Goal: Task Accomplishment & Management: Manage account settings

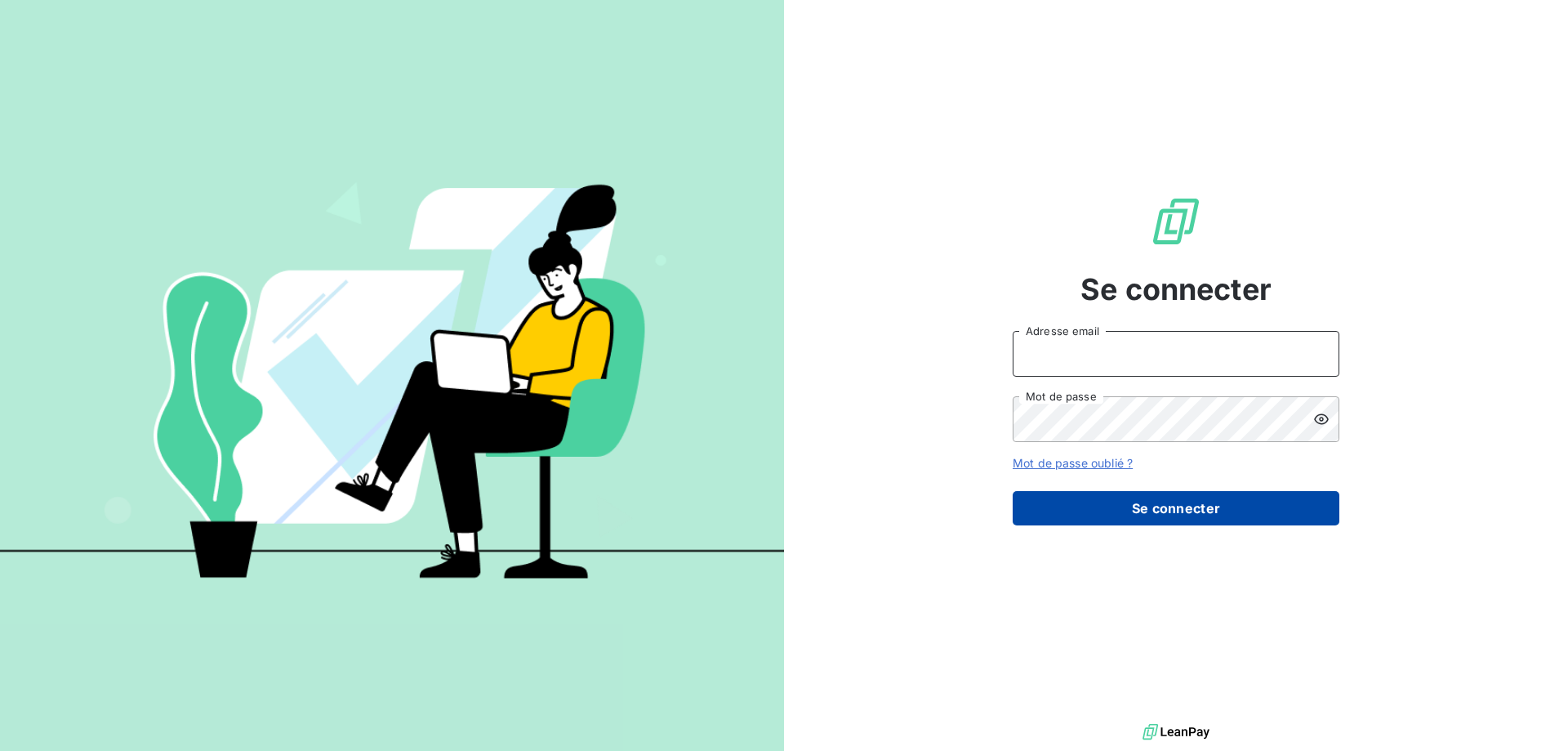
type input "[EMAIL_ADDRESS][DOMAIN_NAME]"
click at [1247, 511] on button "Se connecter" at bounding box center [1176, 508] width 326 height 34
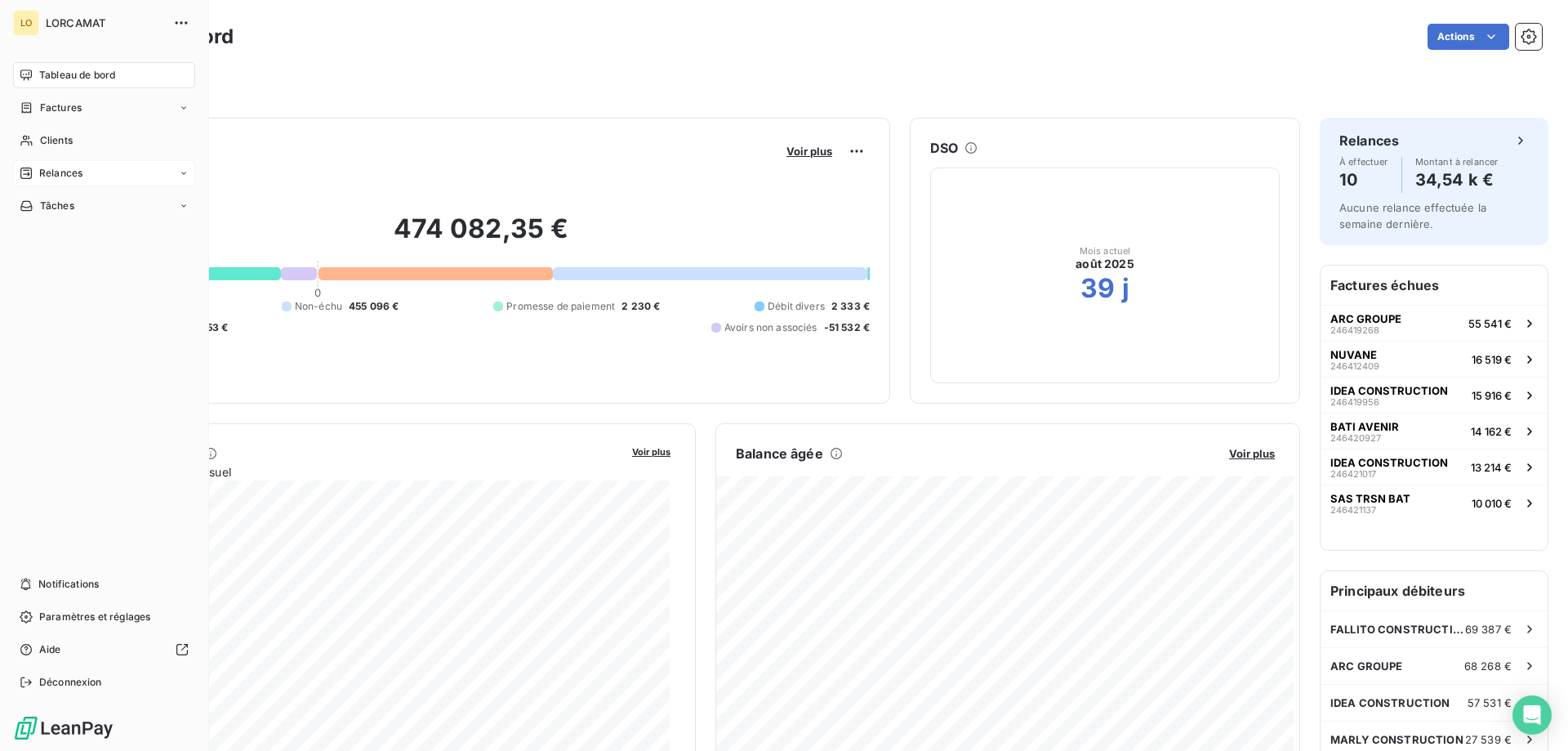
click at [49, 172] on span "Relances" at bounding box center [61, 173] width 43 height 15
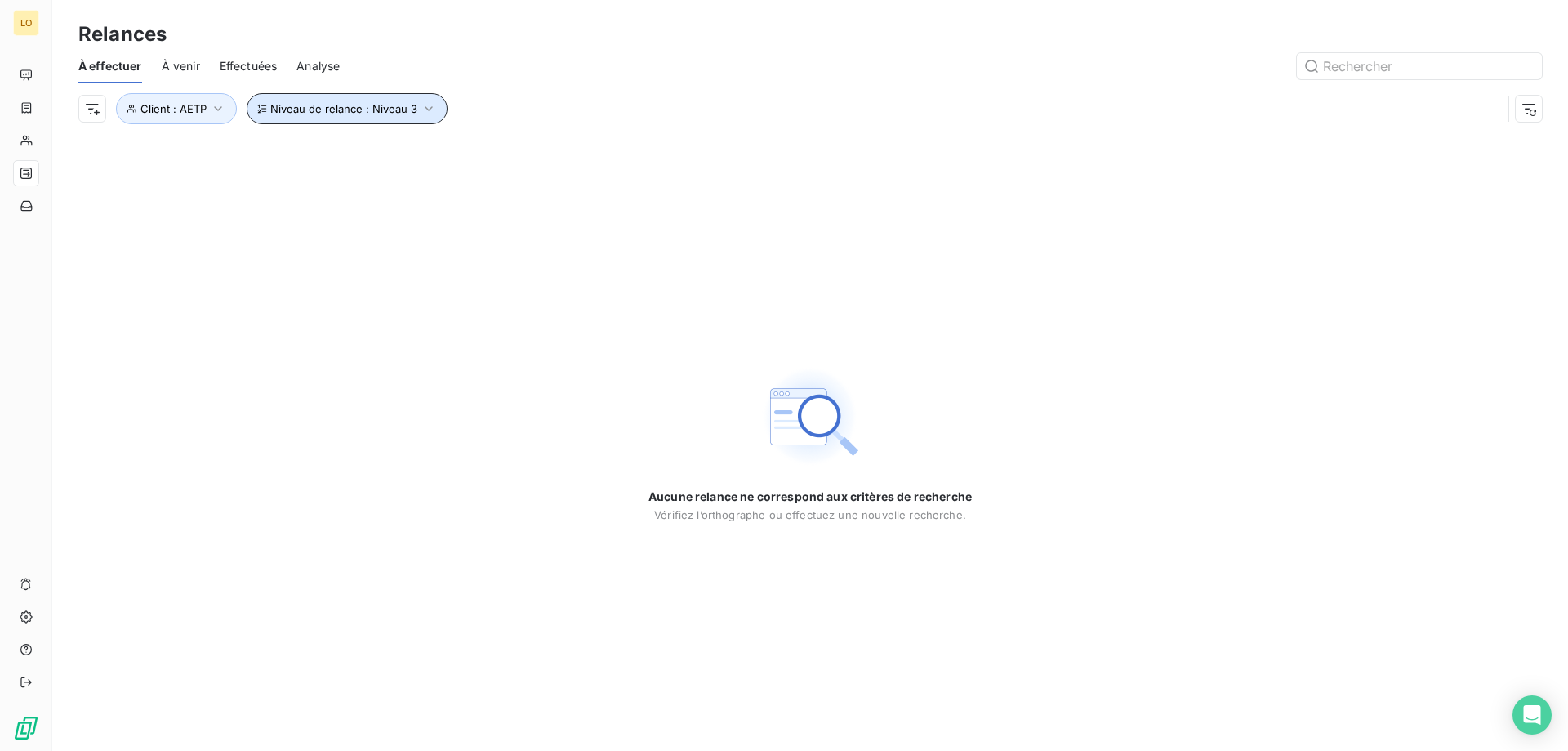
click at [299, 104] on span "Niveau de relance : Niveau 3" at bounding box center [343, 108] width 147 height 13
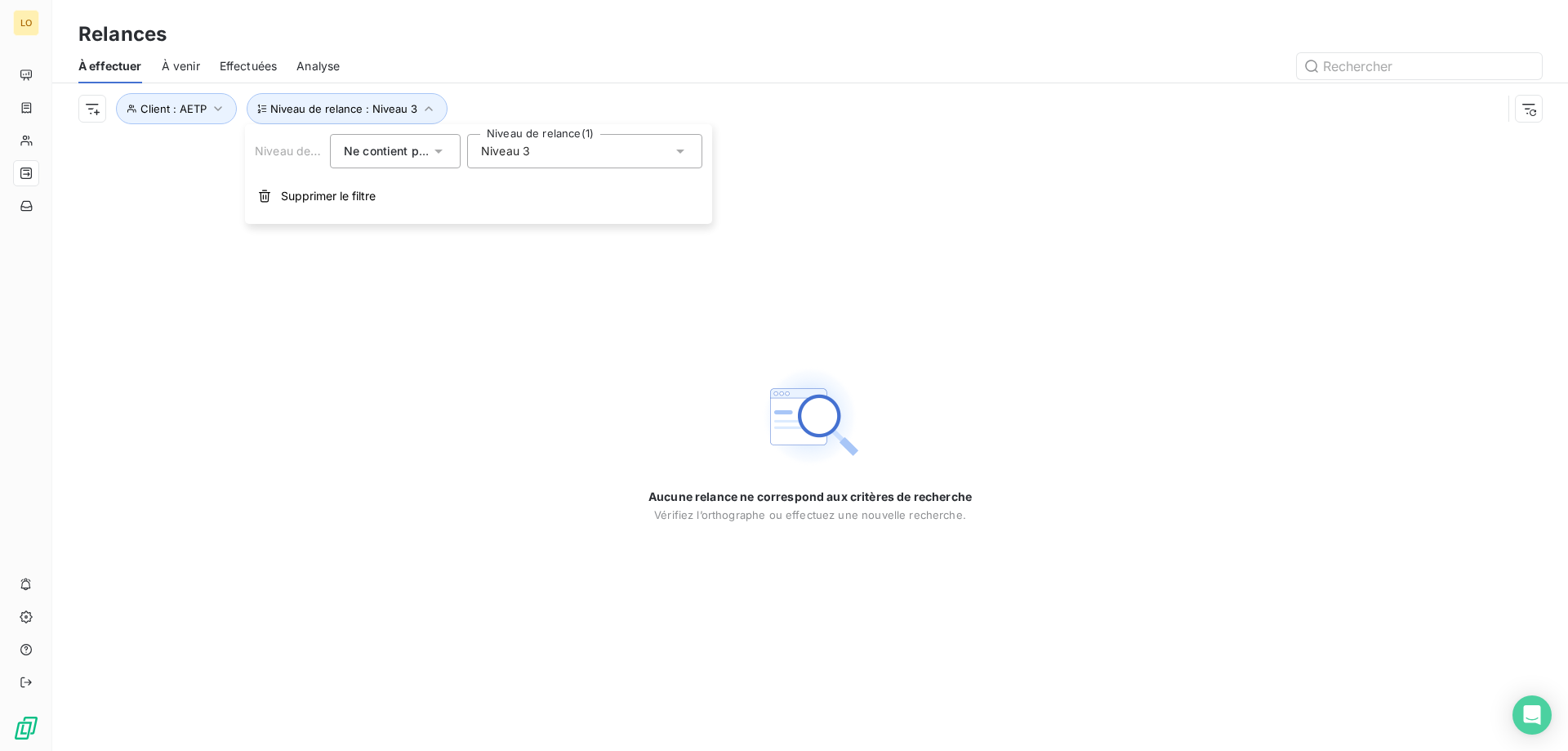
click at [519, 158] on span "Niveau 3" at bounding box center [506, 151] width 49 height 17
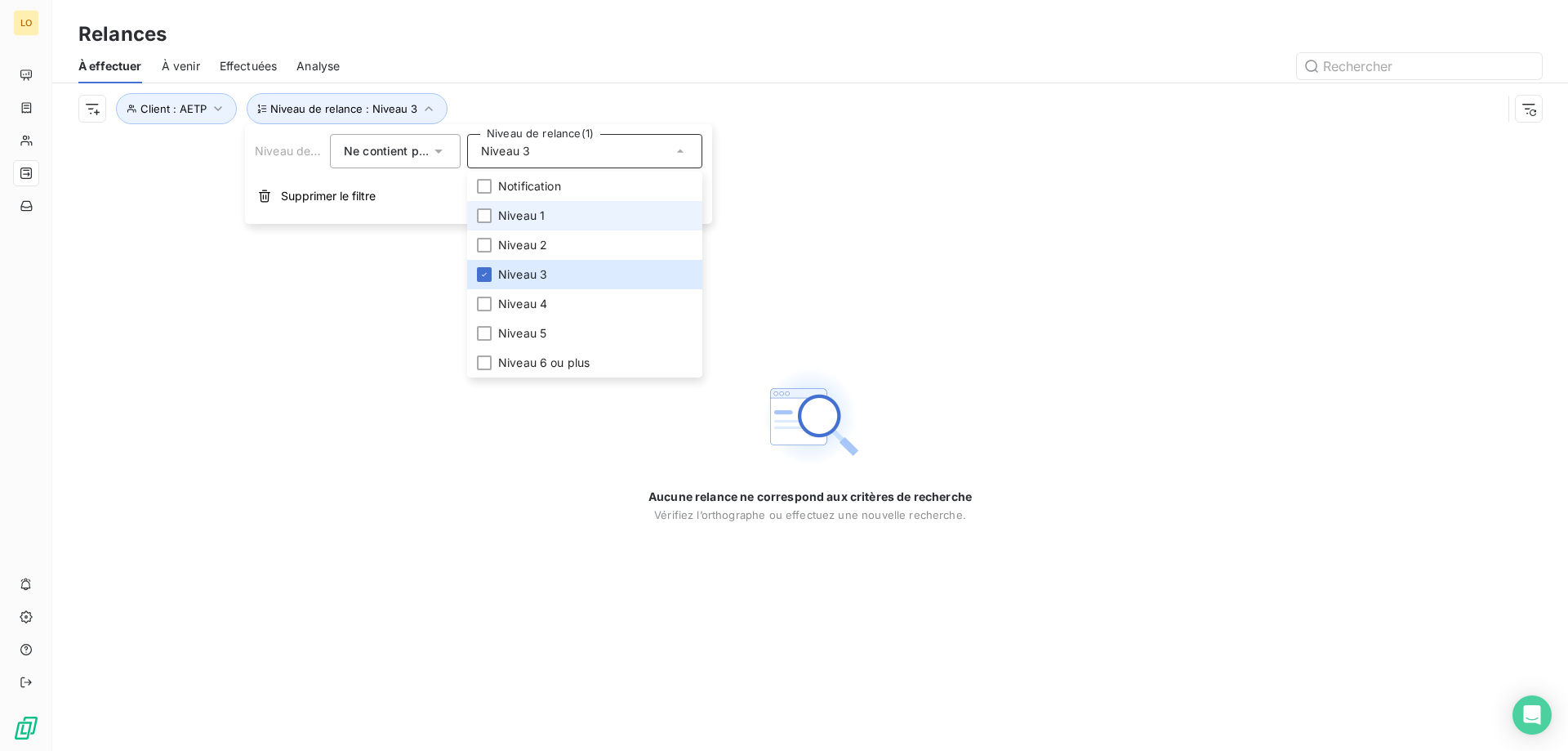
click at [506, 217] on span "Niveau 1" at bounding box center [521, 216] width 47 height 17
click at [512, 186] on span "Notification" at bounding box center [529, 186] width 62 height 17
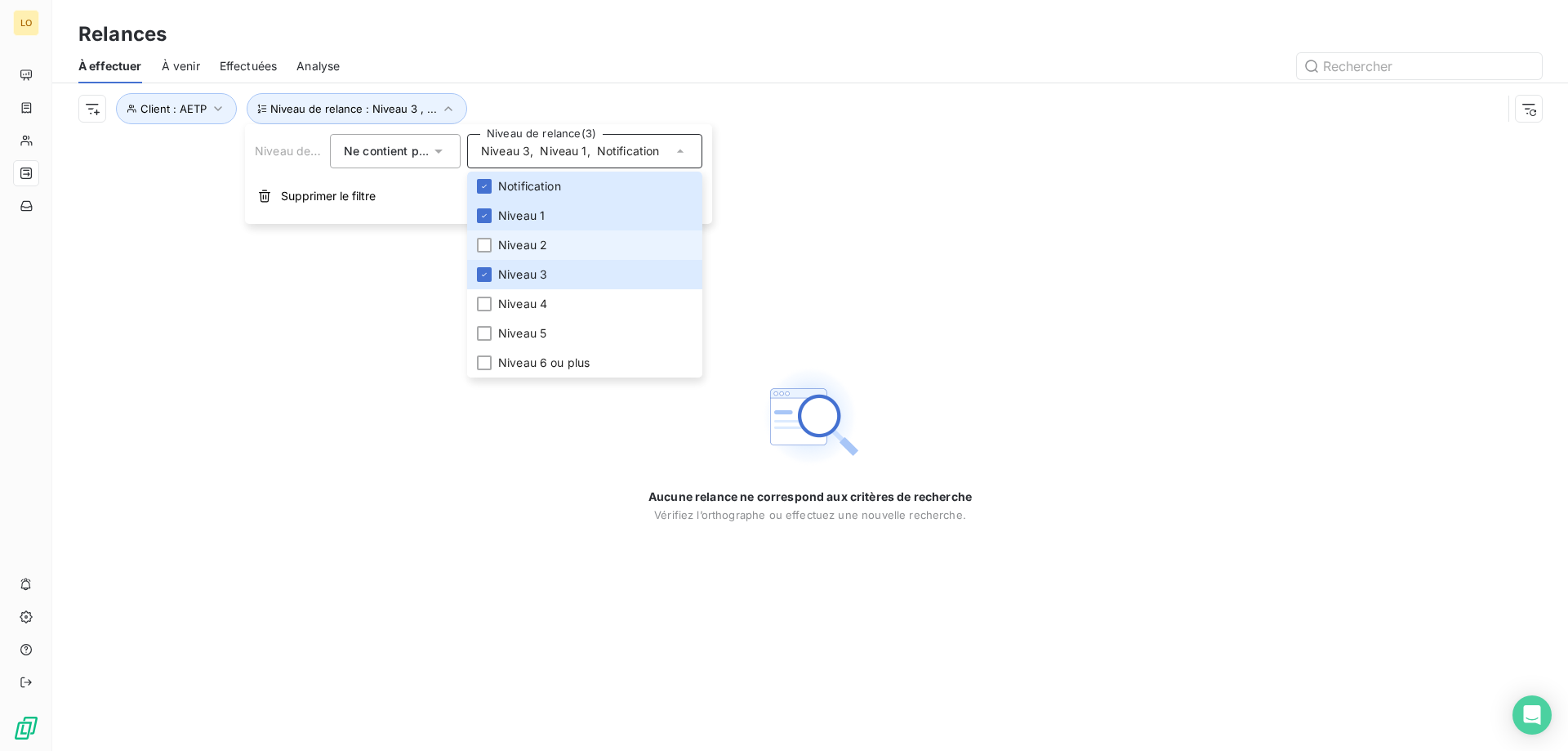
click at [497, 236] on li "Niveau 2" at bounding box center [584, 245] width 235 height 29
click at [347, 255] on div "Aucune relance ne correspond aux critères de recherche Vérifiez l’orthographe o…" at bounding box center [810, 442] width 1516 height 617
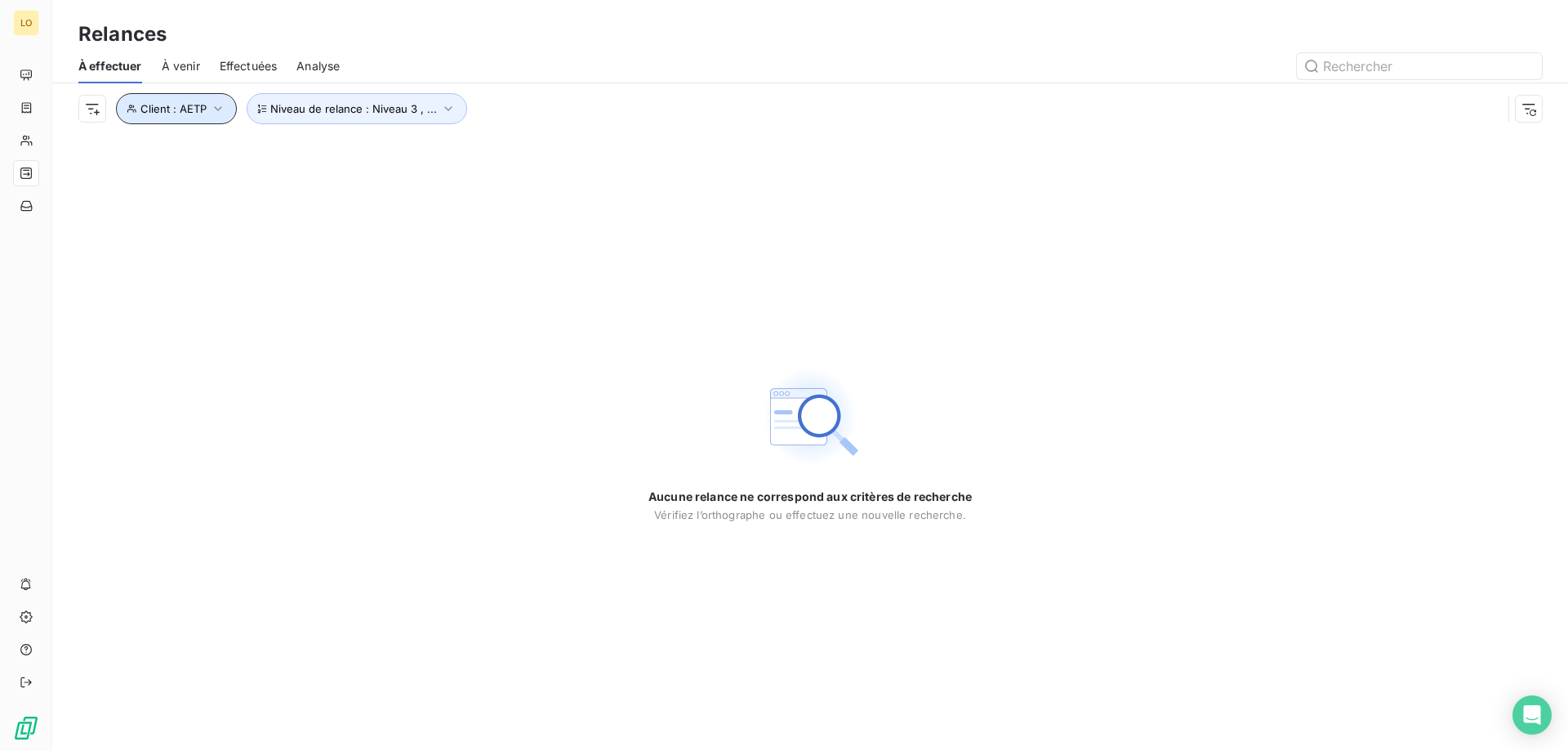
click at [218, 108] on icon "button" at bounding box center [218, 108] width 17 height 17
click at [490, 149] on icon "button" at bounding box center [492, 151] width 8 height 8
click at [202, 291] on div "Aucune relance ne correspond aux critères de recherche Vérifiez l’orthographe o…" at bounding box center [810, 442] width 1516 height 617
click at [291, 103] on span "Niveau de relance : Niveau 3 , ..." at bounding box center [316, 108] width 166 height 13
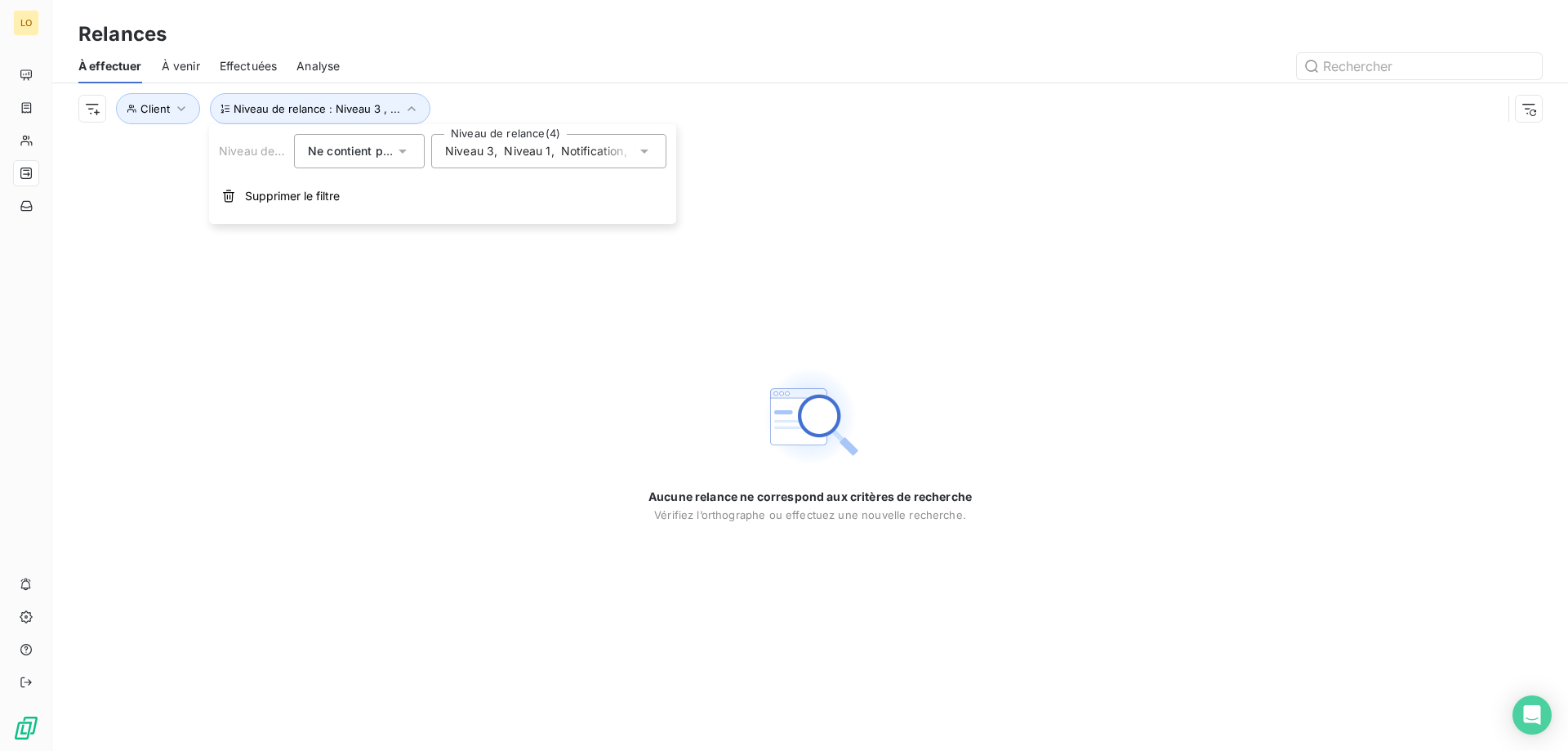
click at [650, 149] on icon at bounding box center [644, 151] width 17 height 17
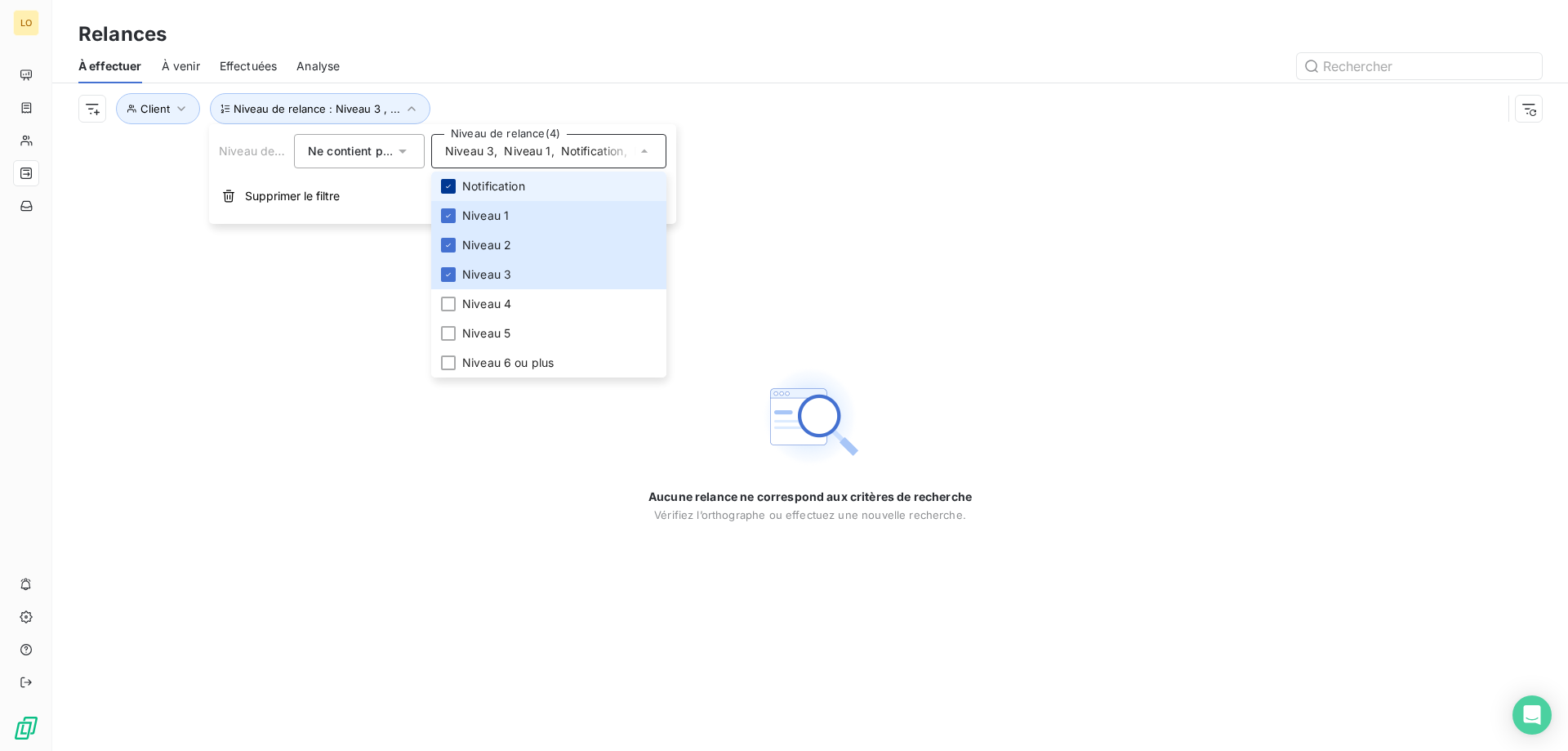
click at [454, 188] on div at bounding box center [448, 186] width 15 height 15
click at [450, 275] on icon at bounding box center [448, 274] width 10 height 10
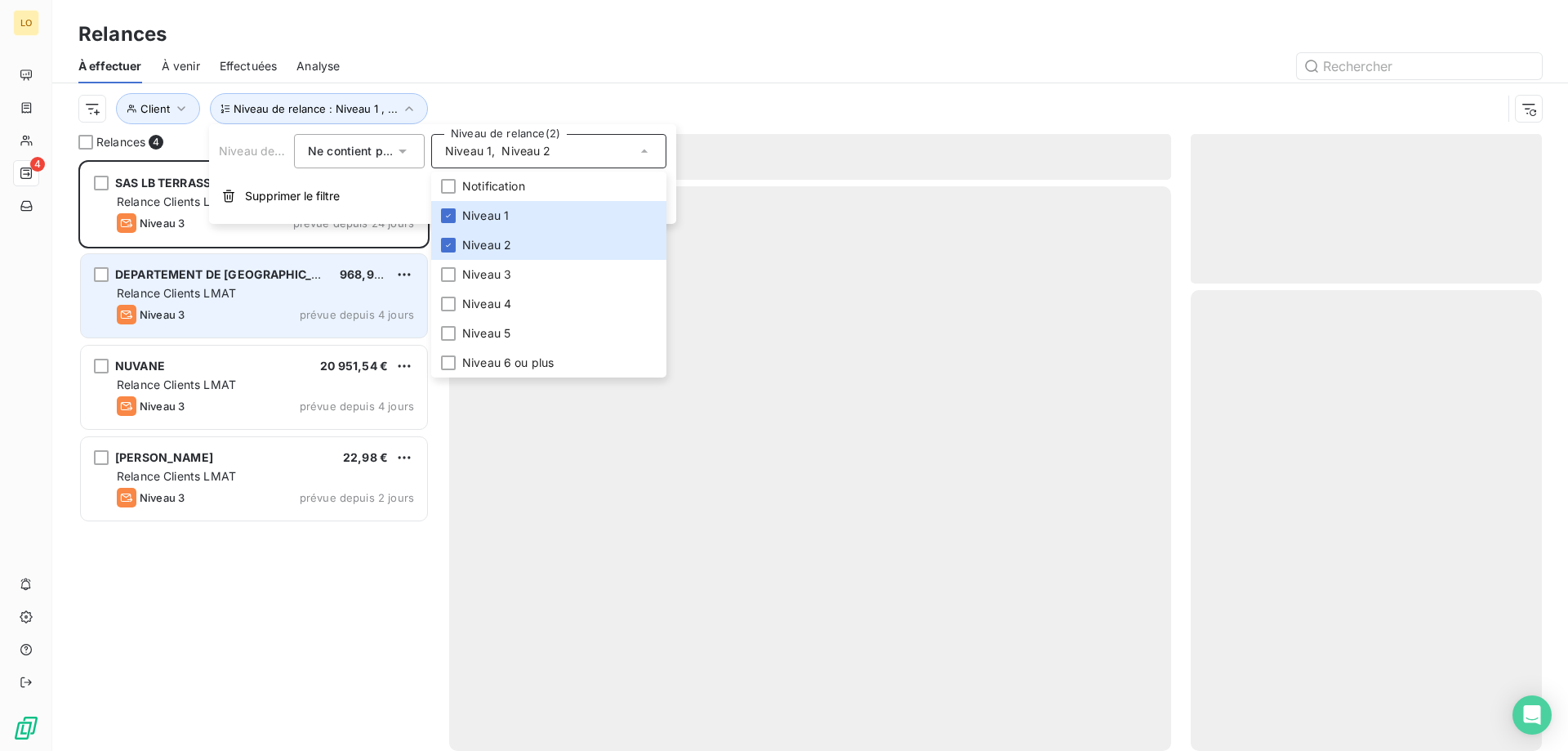
click at [278, 288] on div "Relance Clients LMAT" at bounding box center [266, 293] width 297 height 17
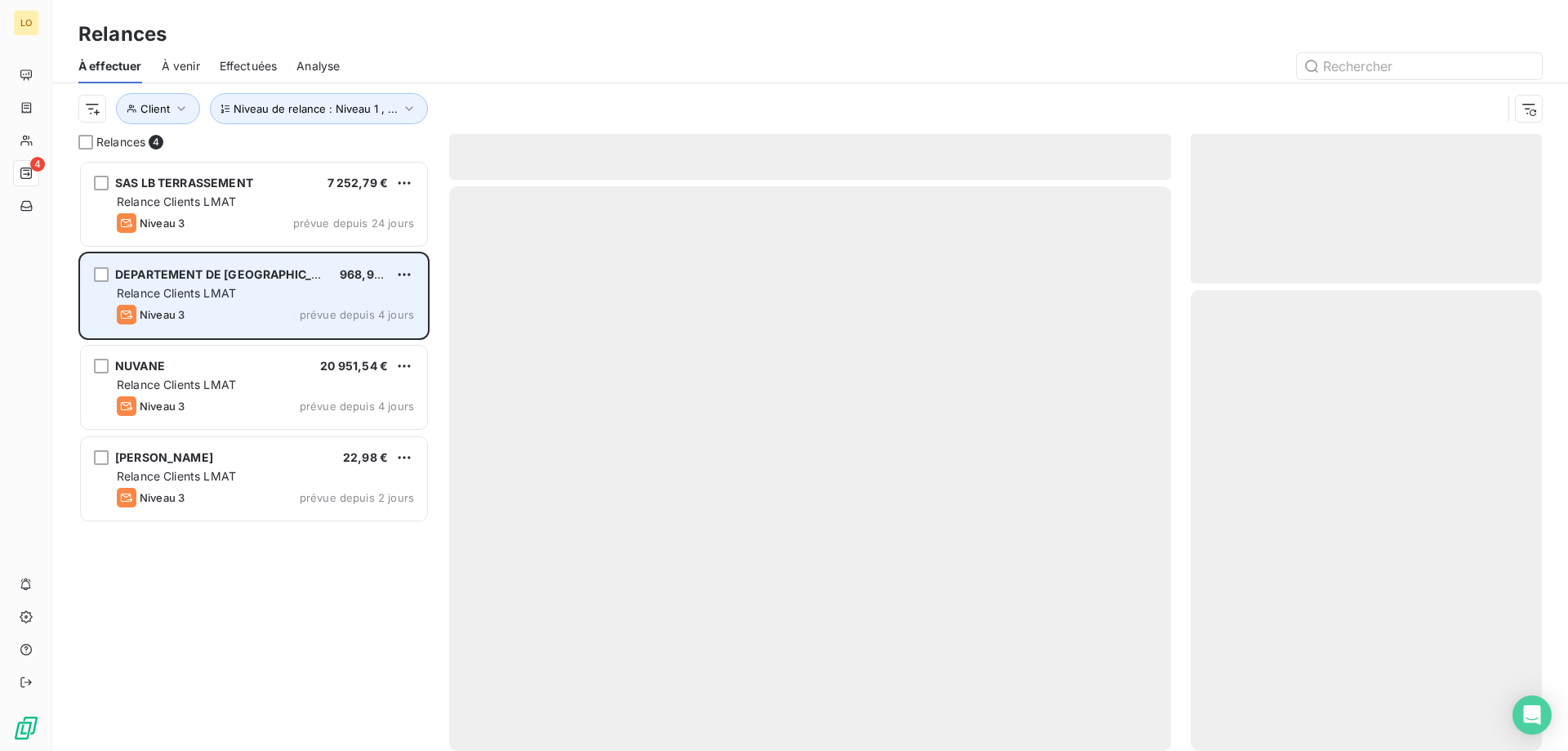
scroll to position [578, 339]
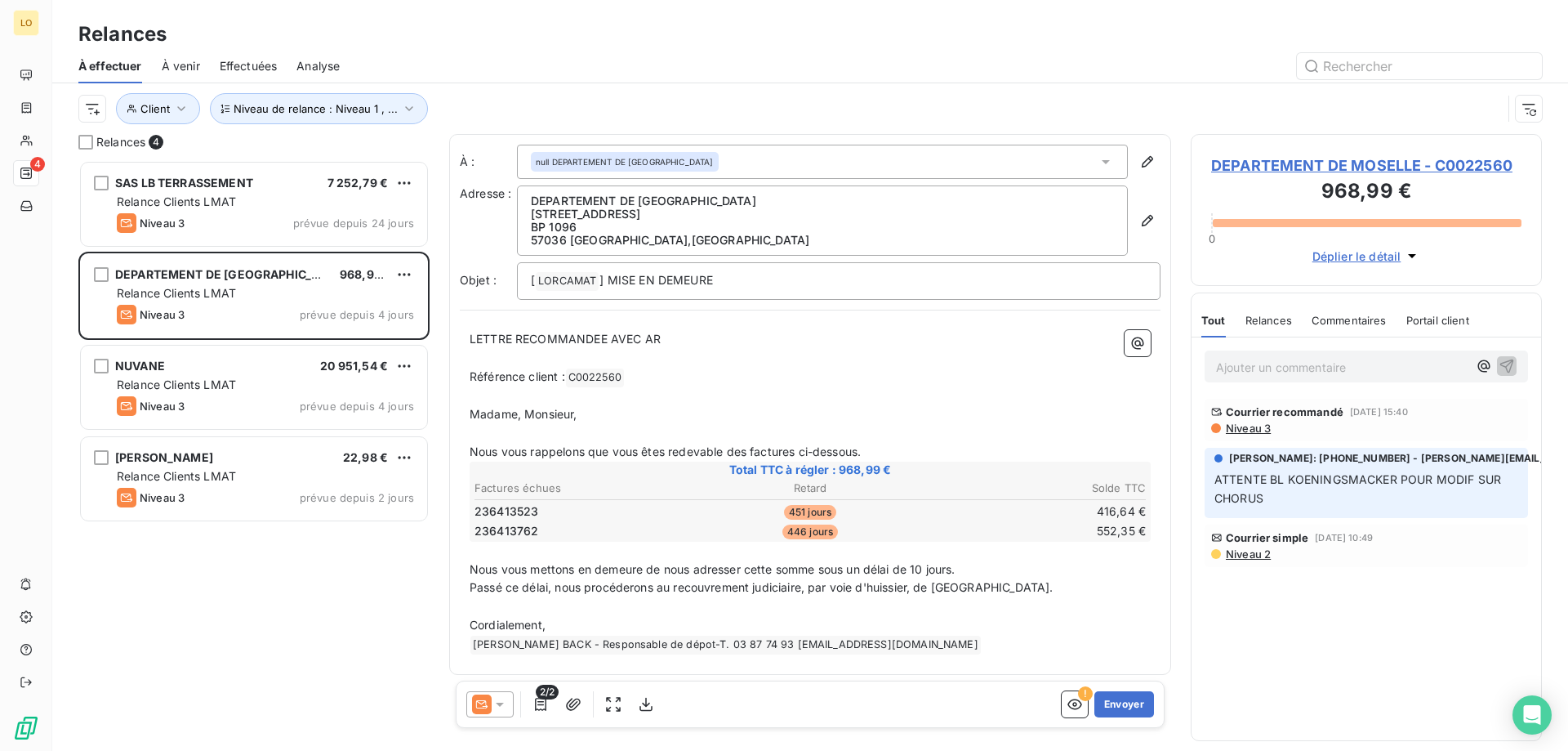
click at [473, 94] on div "Niveau de relance : Niveau 1 , ... Client" at bounding box center [790, 108] width 1424 height 31
click at [454, 128] on div "Niveau de relance : Niveau 1 , ... Client" at bounding box center [810, 109] width 1463 height 51
click at [407, 144] on div "Relances 4" at bounding box center [253, 142] width 351 height 17
click at [411, 112] on icon "button" at bounding box center [409, 108] width 17 height 17
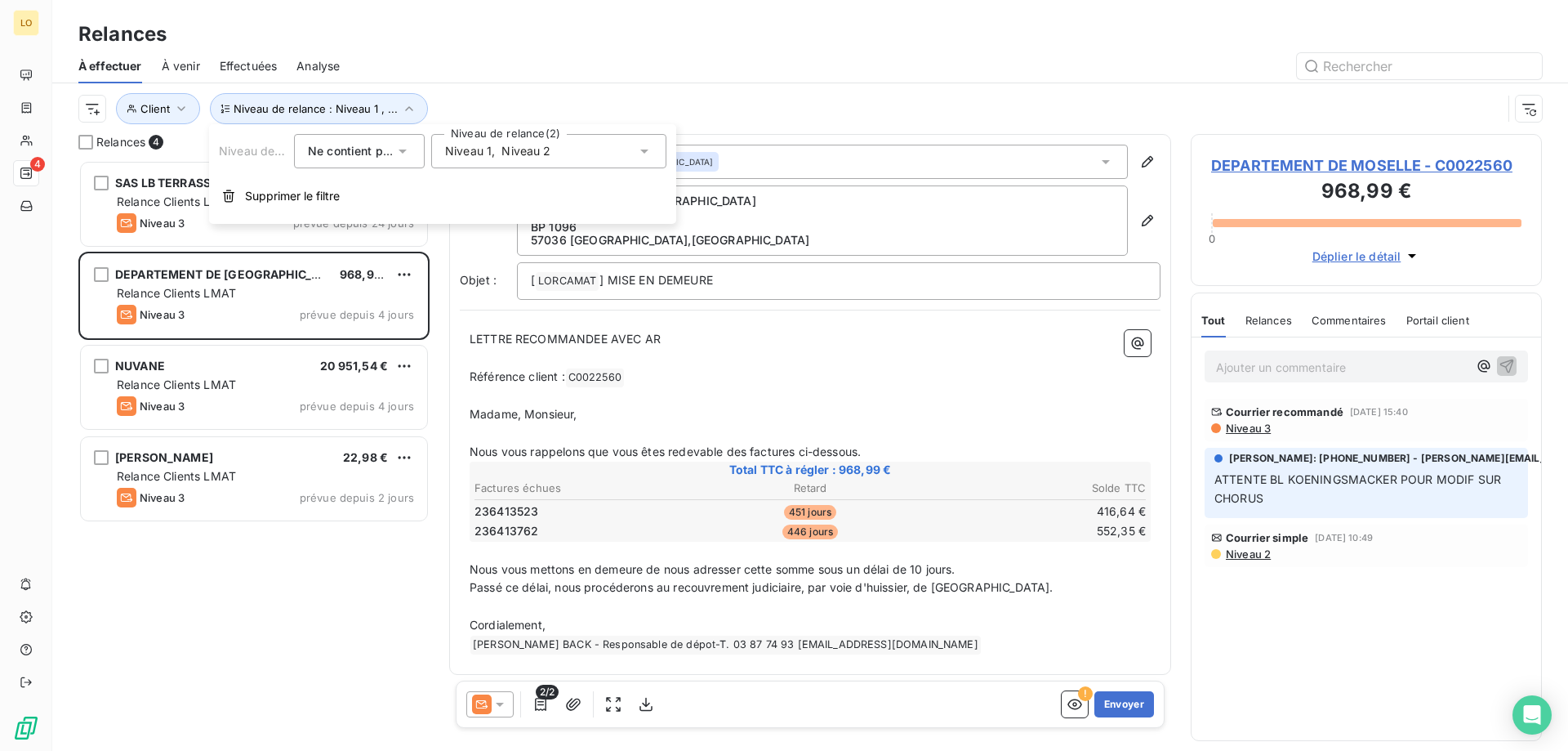
click at [496, 155] on div "Niveau 1 , Niveau 2" at bounding box center [498, 151] width 106 height 17
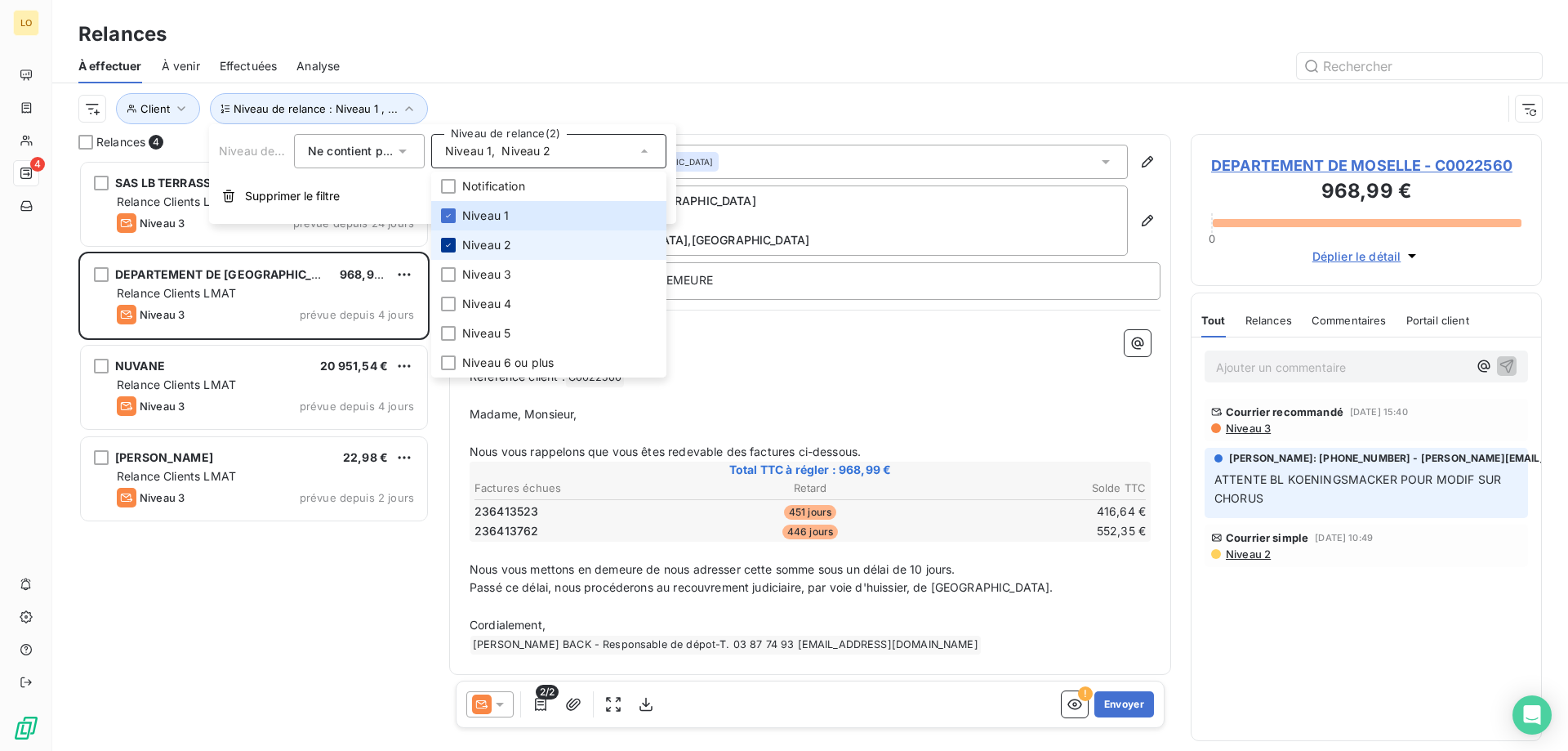
click at [455, 247] on div at bounding box center [448, 245] width 15 height 15
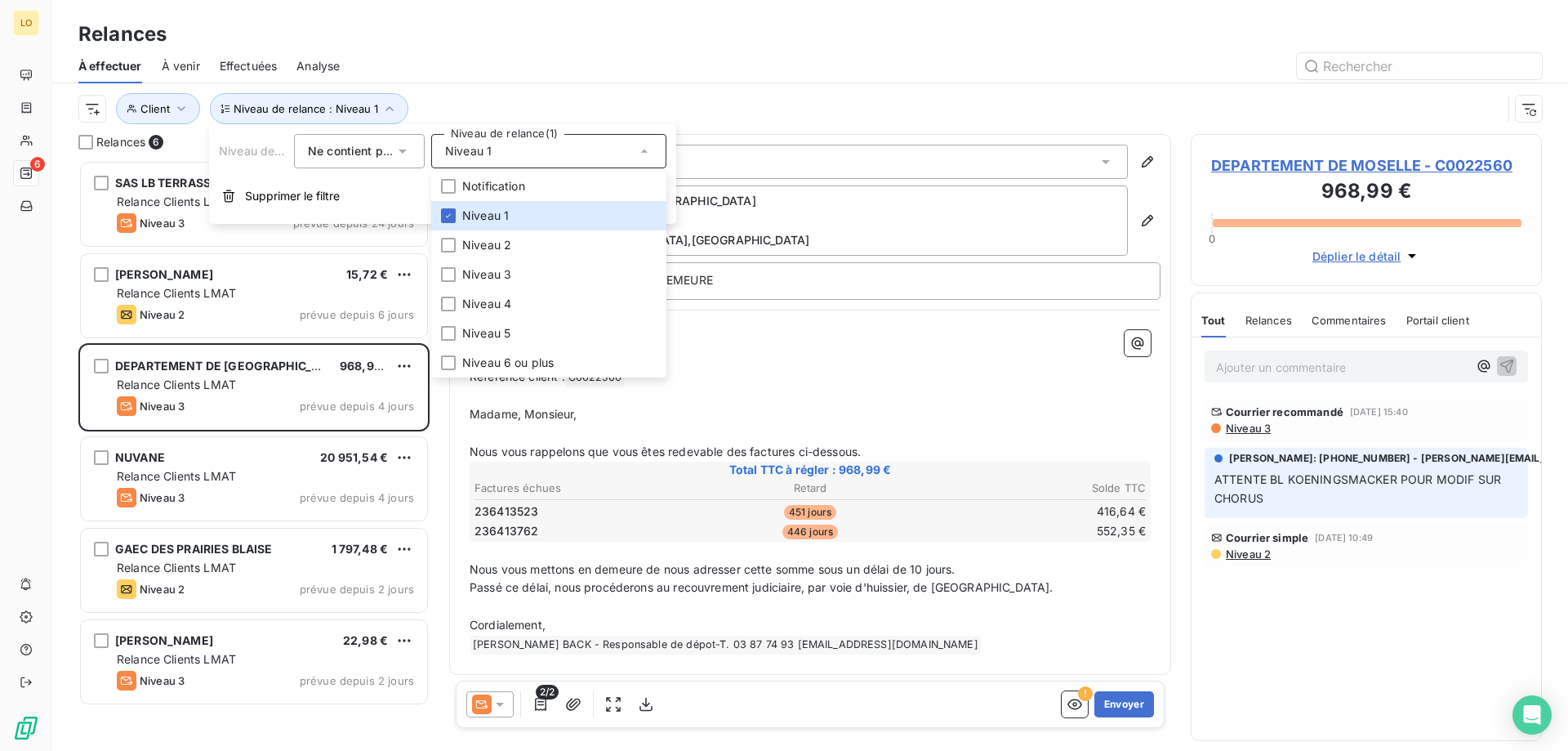
click at [524, 83] on div "À effectuer À venir Effectuées Analyse" at bounding box center [810, 66] width 1516 height 34
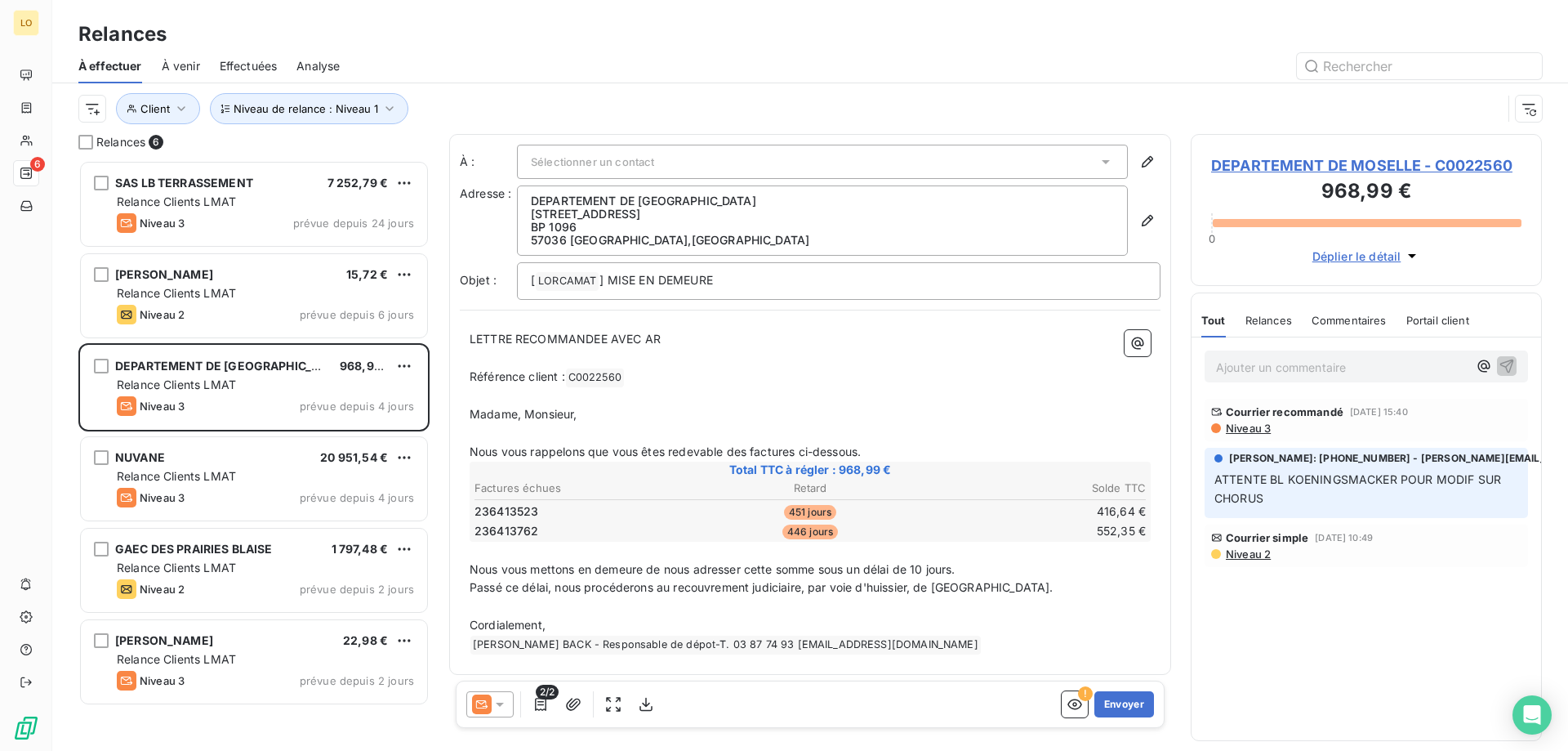
click at [423, 142] on div "Relances 6" at bounding box center [253, 142] width 351 height 17
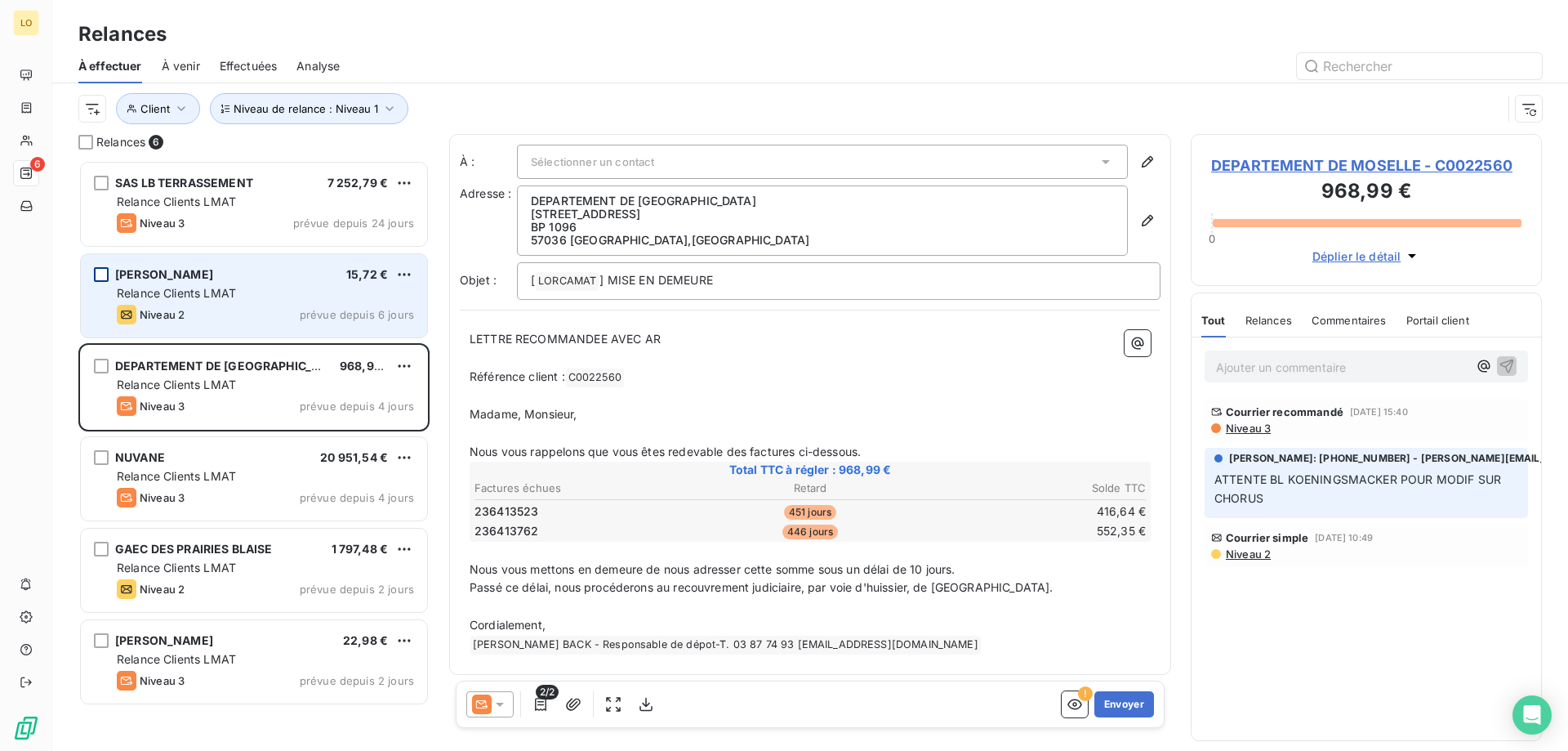
click at [101, 276] on div "grid" at bounding box center [101, 275] width 15 height 15
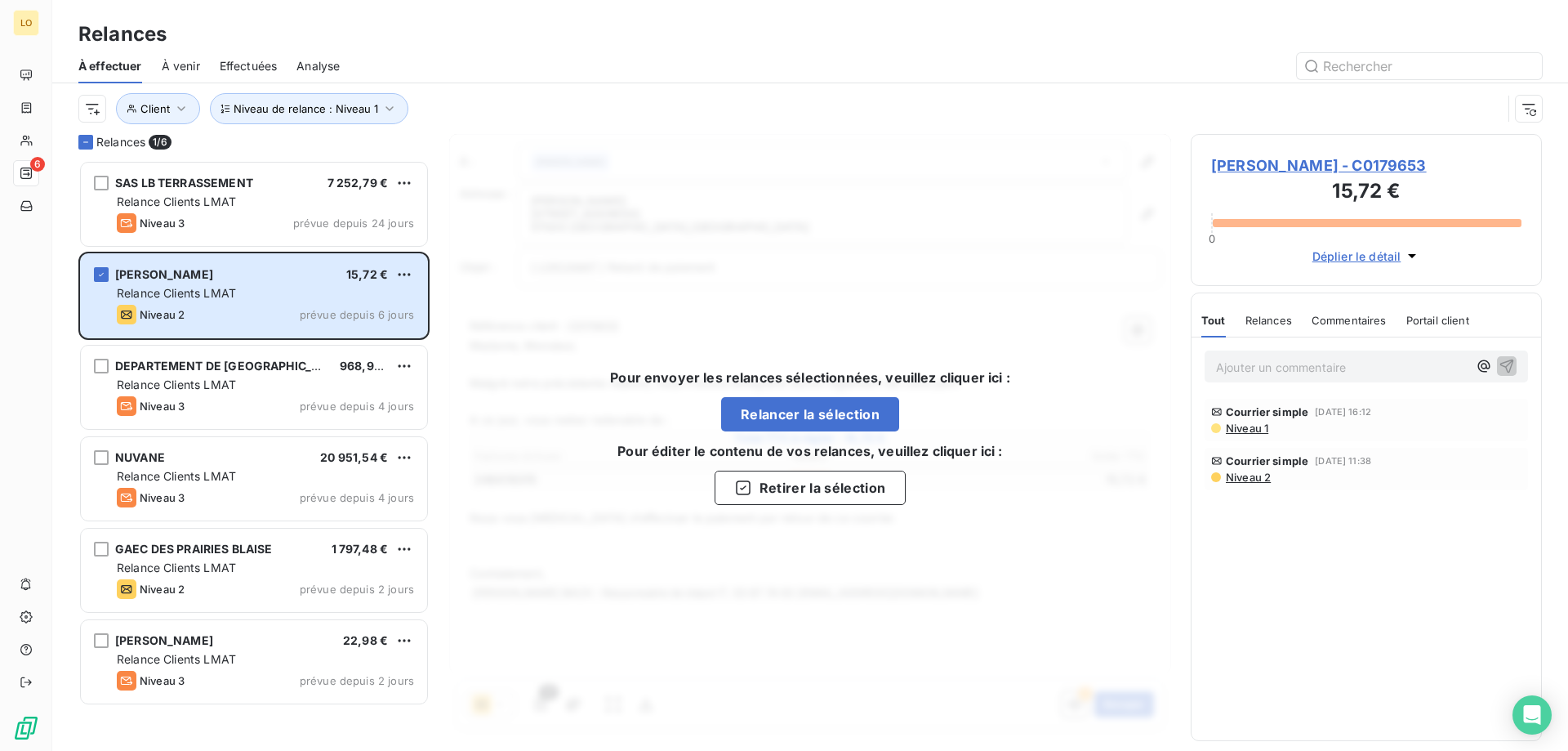
click at [821, 534] on div "Pour envoyer les relances sélectionnées, veuillez cliquer ici : Relancer la sél…" at bounding box center [810, 436] width 722 height 604
click at [816, 418] on button "Relancer la sélection" at bounding box center [810, 414] width 178 height 34
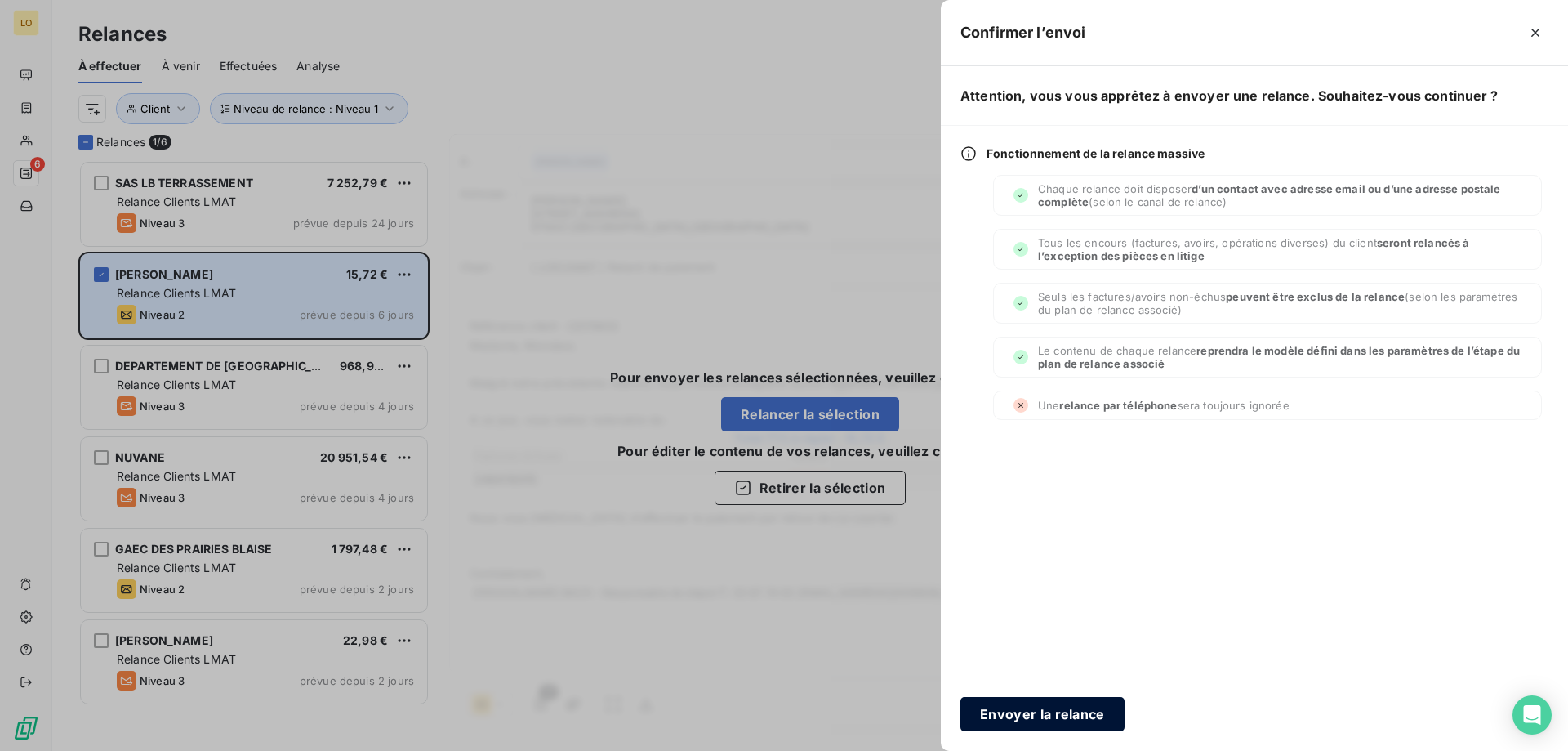
click at [1052, 715] on button "Envoyer la relance" at bounding box center [1043, 714] width 165 height 34
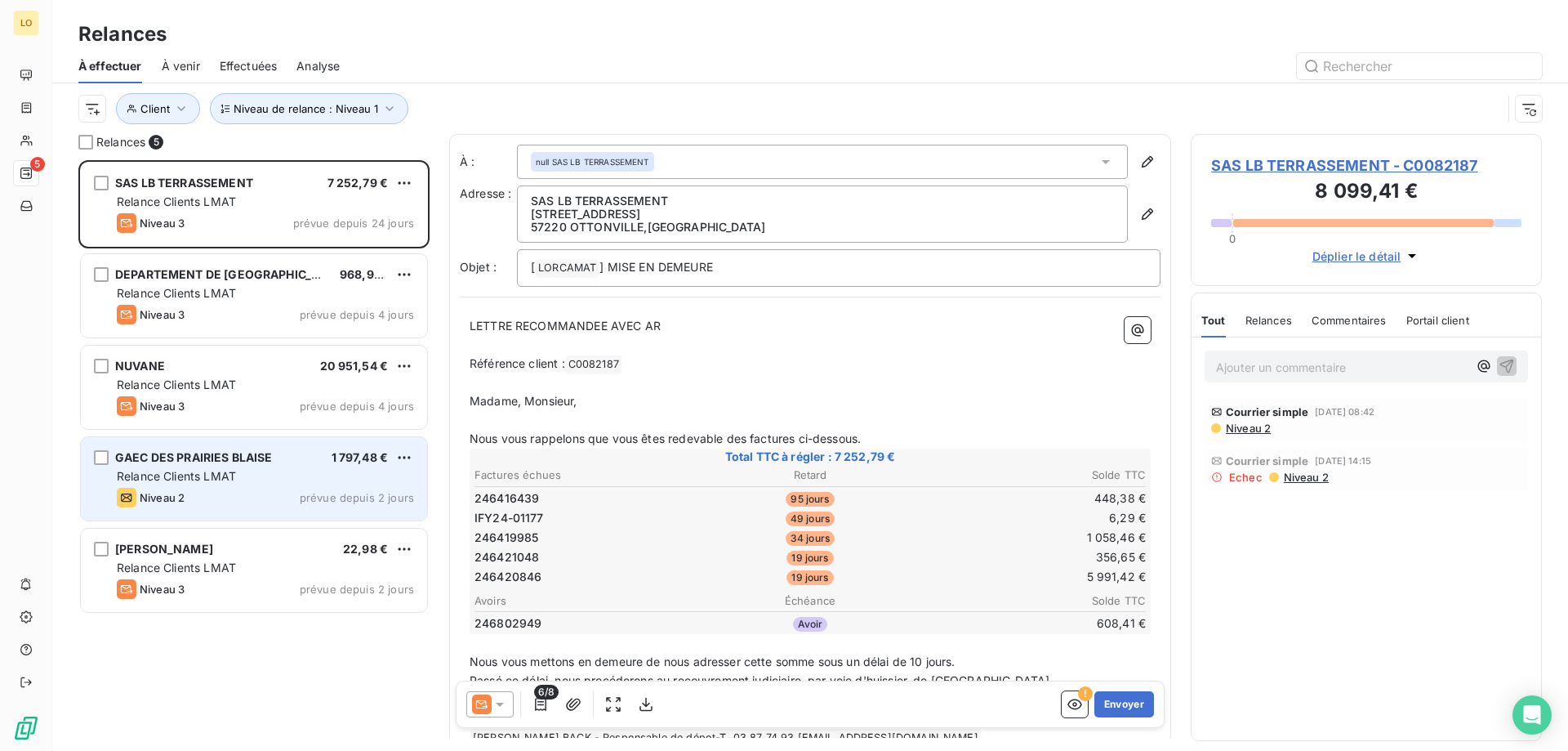
click at [349, 486] on div "GAEC DES PRAIRIES BLAISE 1 797,48 € Relance Clients LMAT Niveau 2 prévue depuis…" at bounding box center [254, 479] width 347 height 84
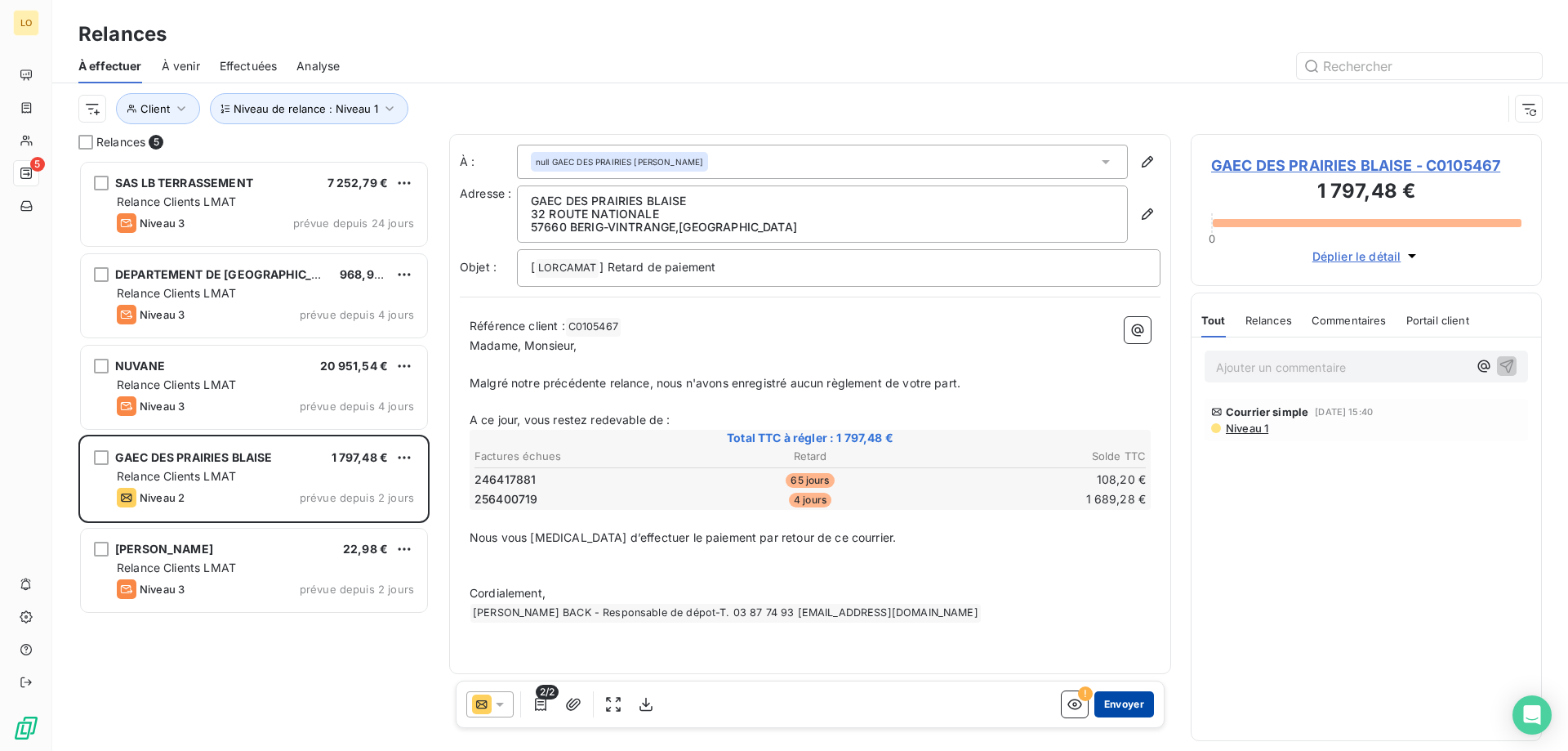
click at [1135, 706] on button "Envoyer" at bounding box center [1125, 704] width 60 height 26
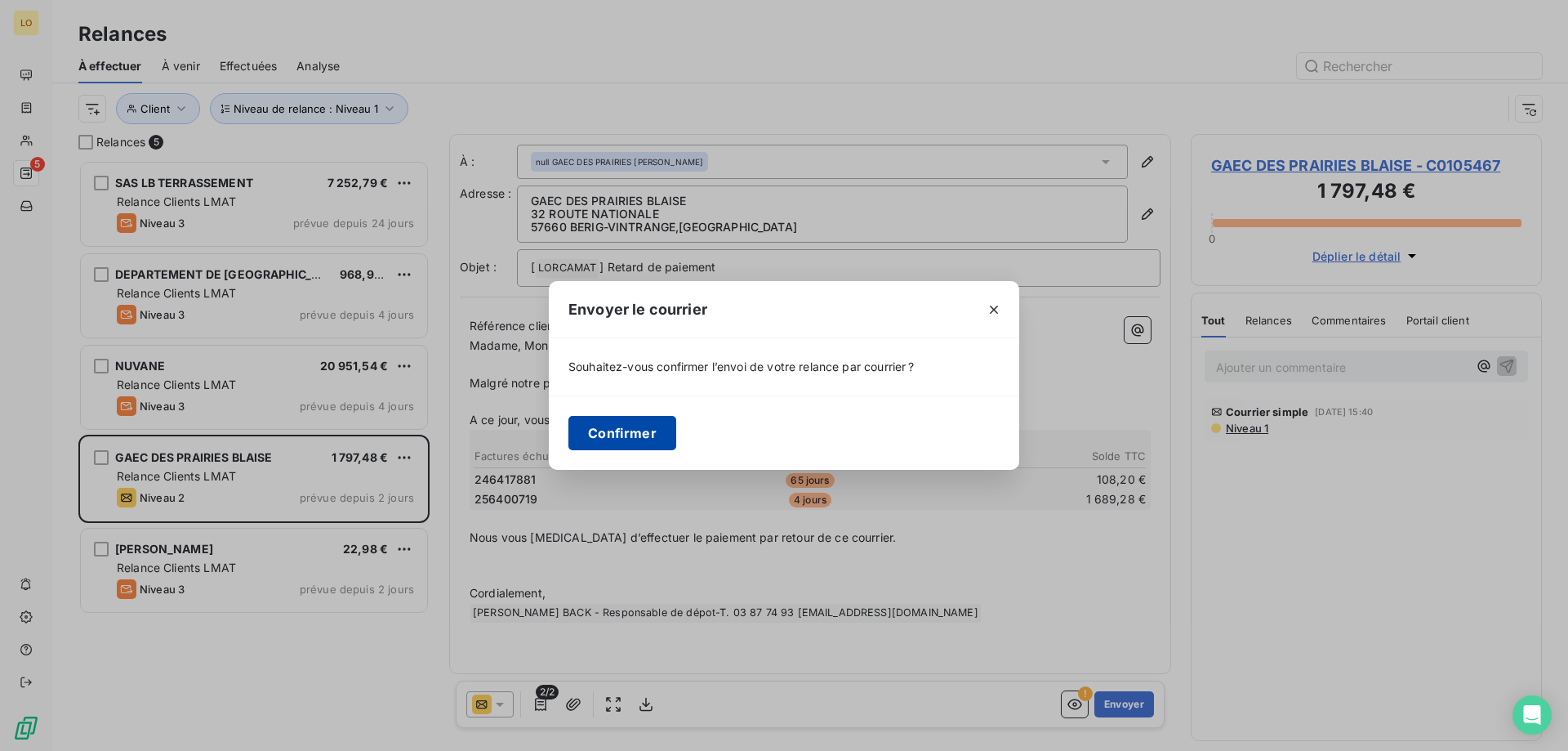
click at [613, 420] on button "Confirmer" at bounding box center [622, 432] width 108 height 34
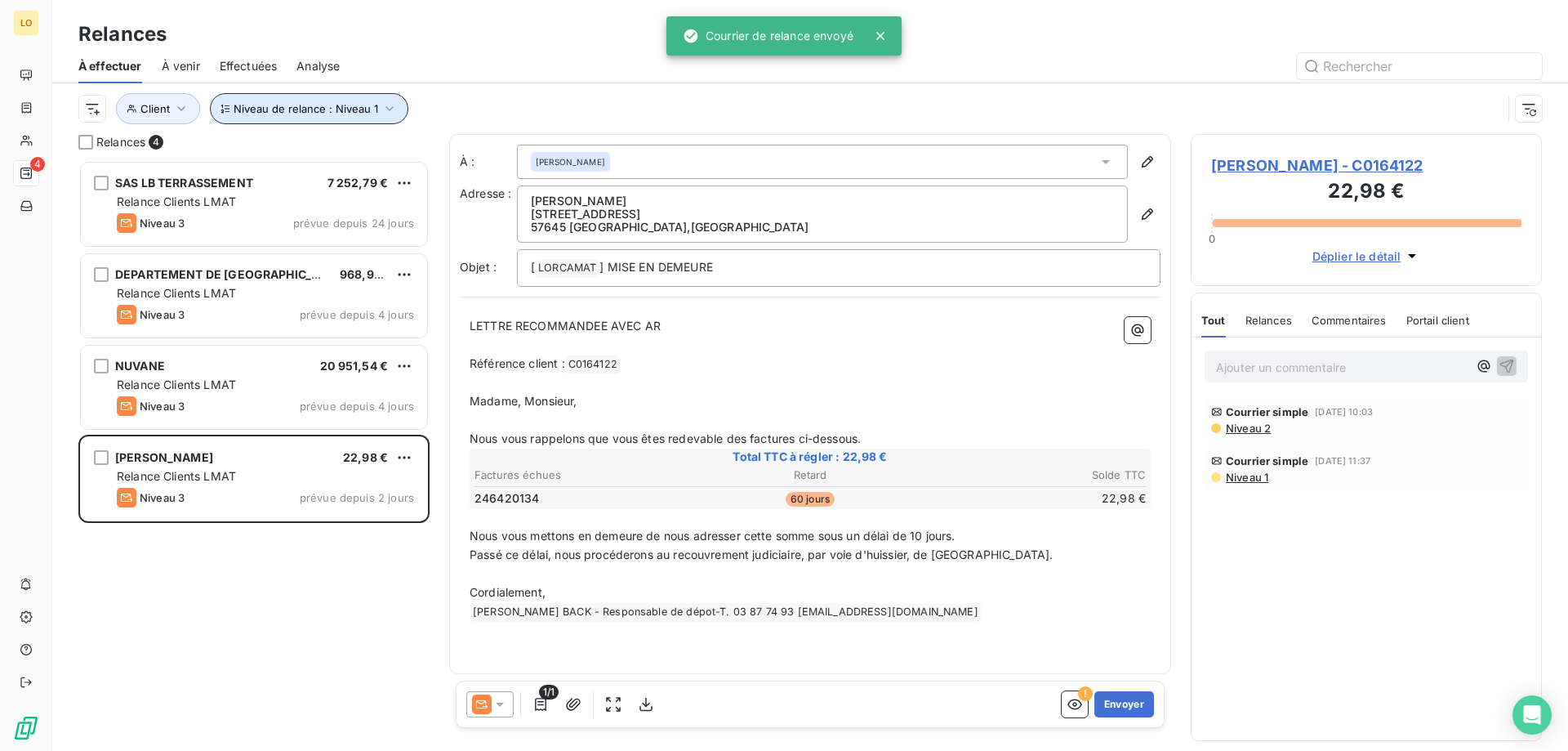
click at [385, 110] on icon "button" at bounding box center [389, 108] width 17 height 17
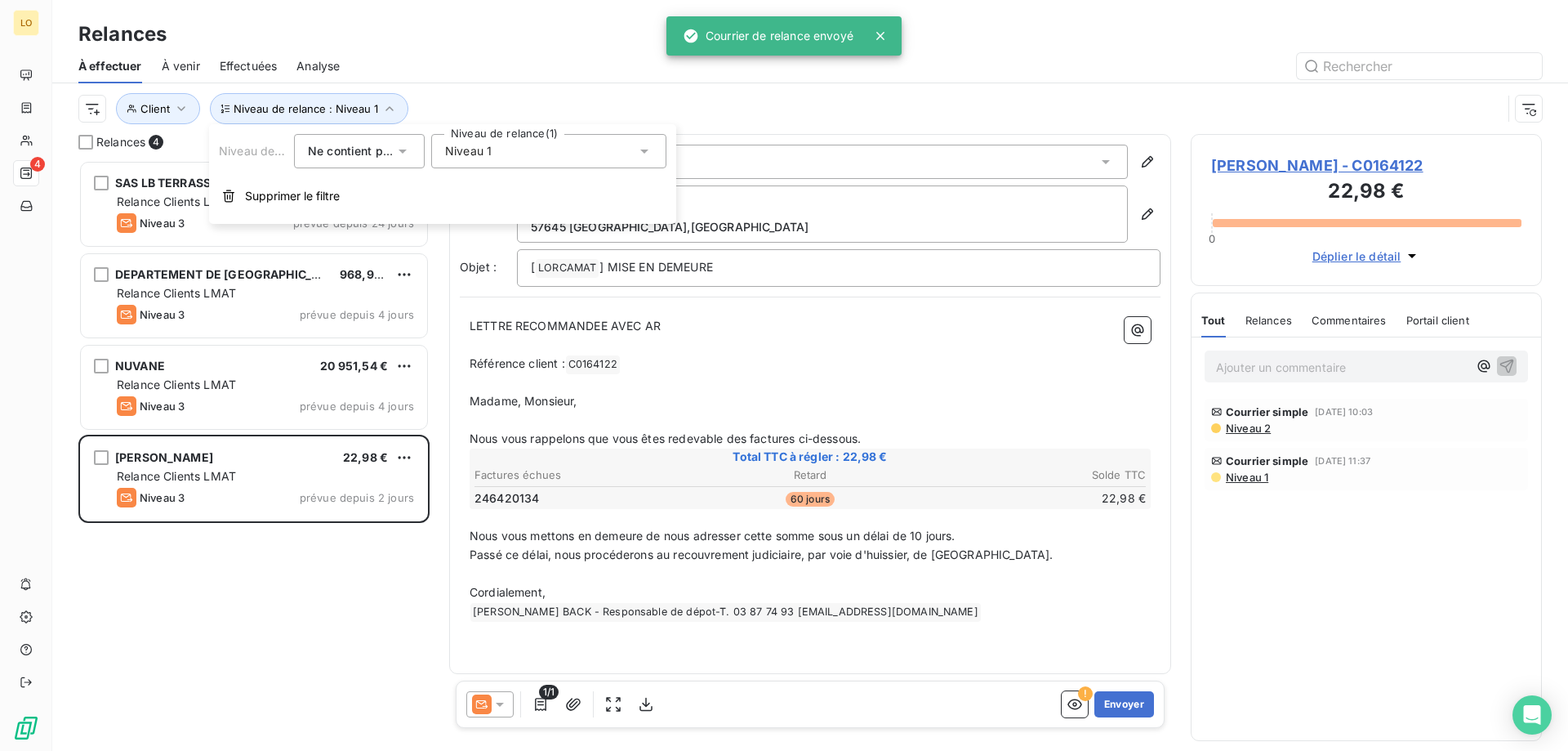
click at [485, 145] on span "Niveau 1" at bounding box center [468, 151] width 47 height 17
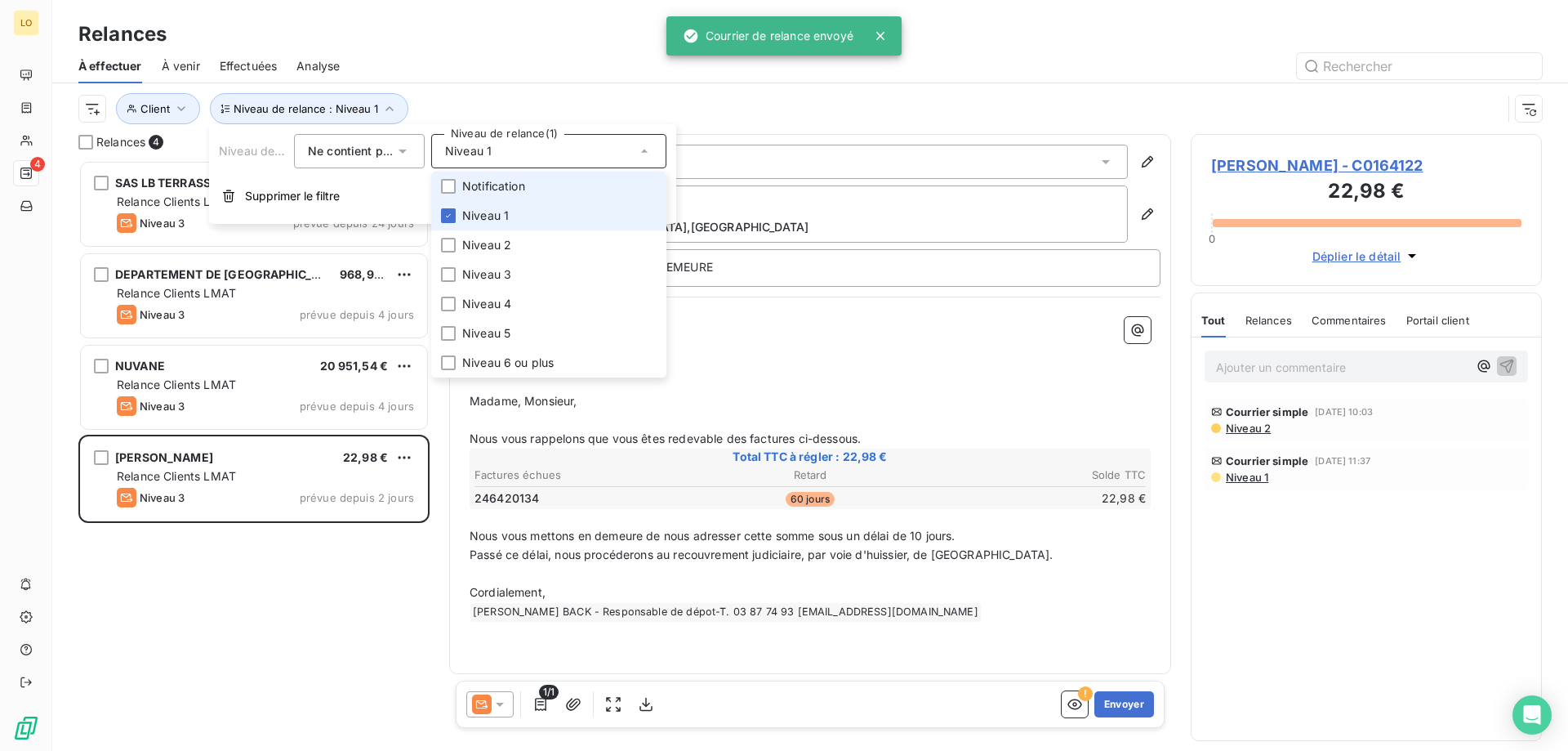
click at [478, 184] on span "Notification" at bounding box center [493, 186] width 62 height 17
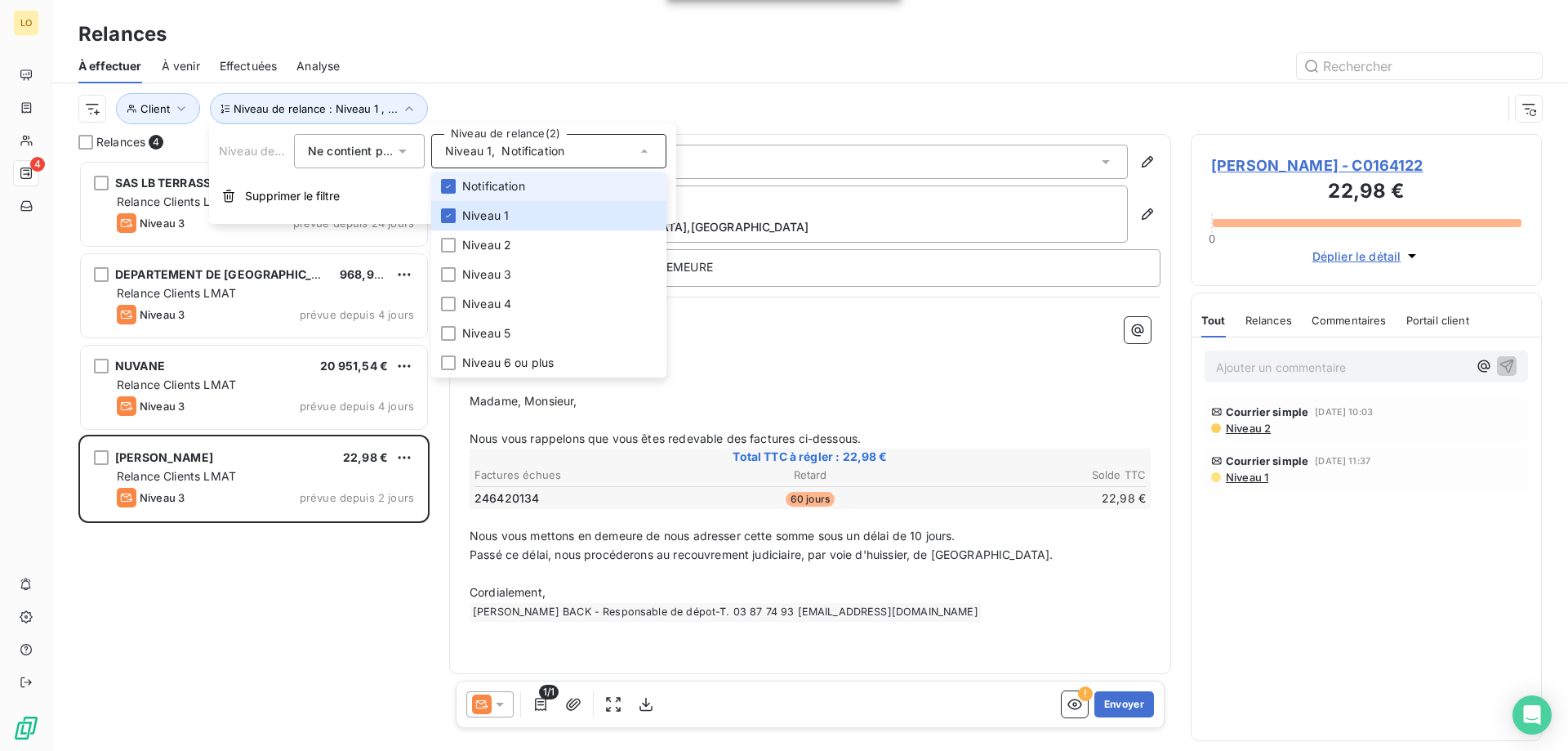
scroll to position [578, 339]
click at [471, 218] on span "Niveau 1" at bounding box center [485, 216] width 47 height 17
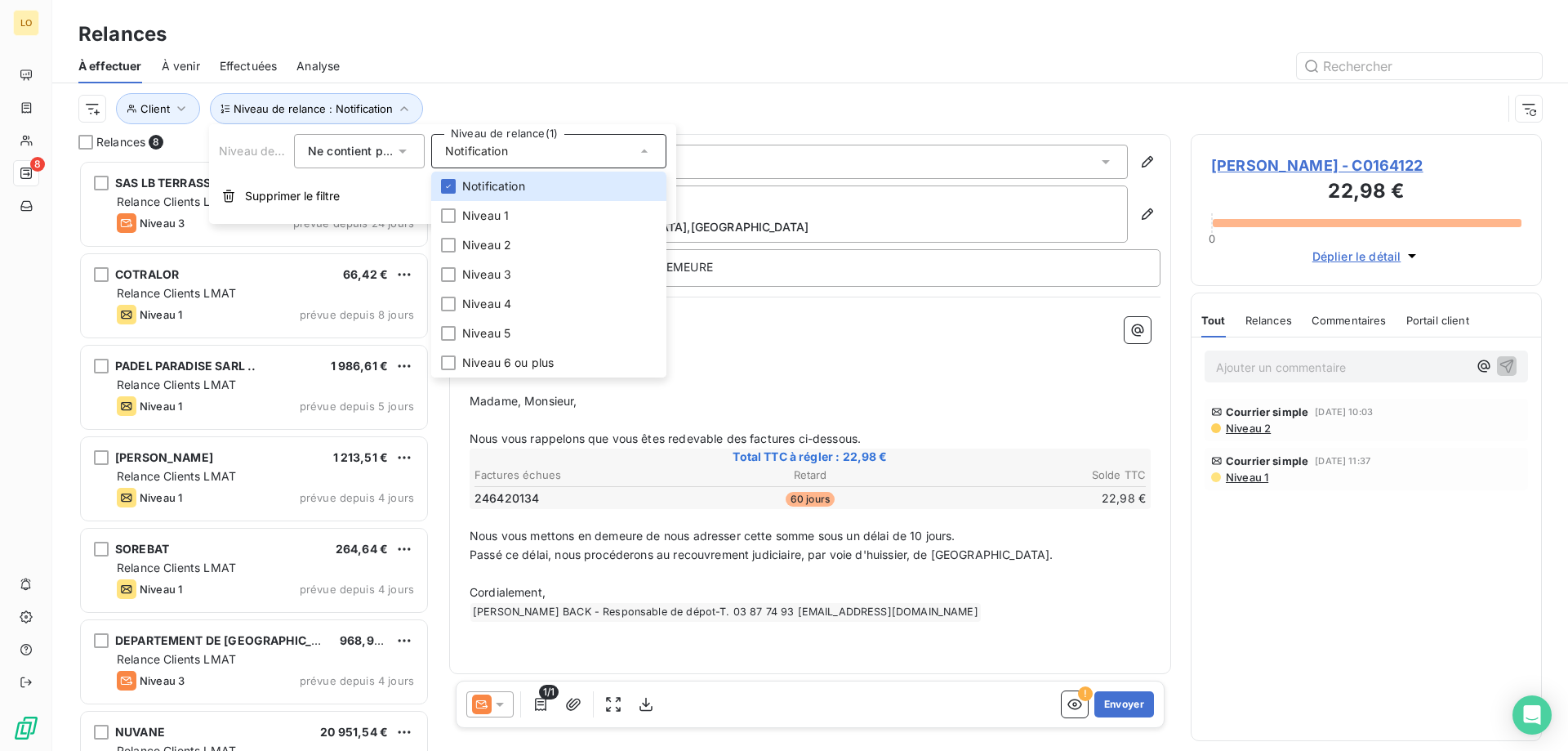
click at [625, 90] on div "Niveau de relance : Notification Client" at bounding box center [810, 109] width 1463 height 51
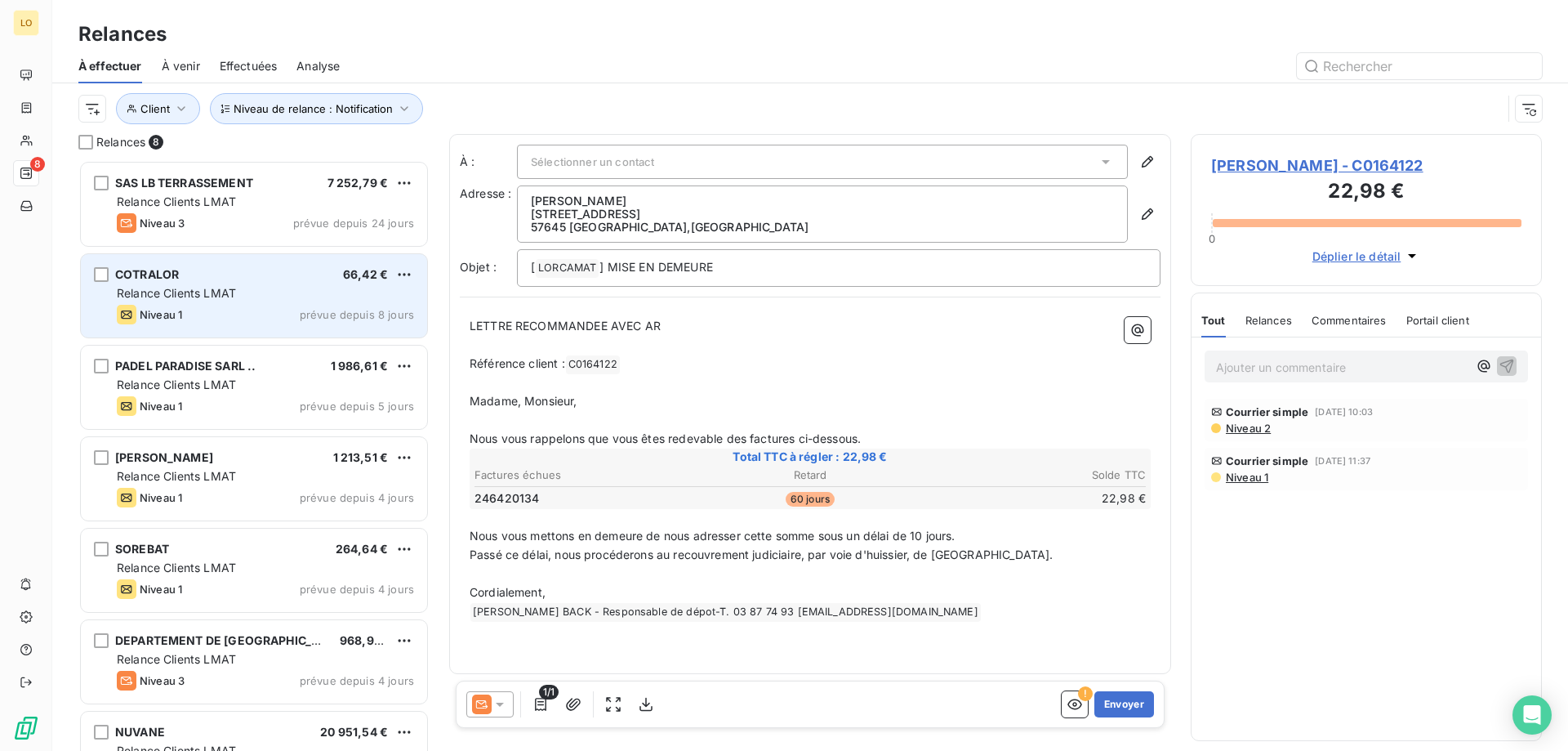
click at [100, 275] on div "grid" at bounding box center [101, 275] width 15 height 15
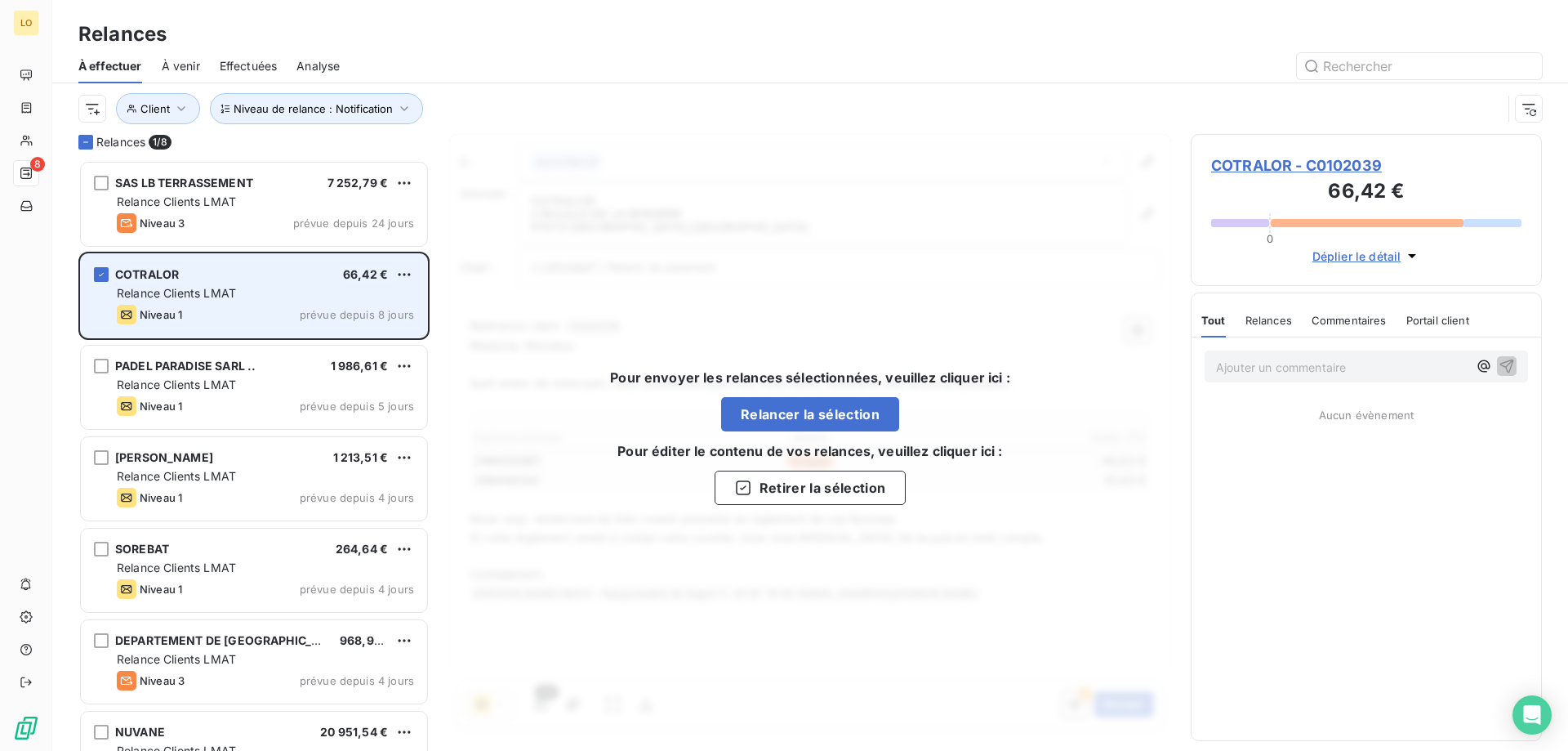
click at [229, 309] on div "Niveau 1 prévue depuis 8 jours" at bounding box center [266, 314] width 297 height 19
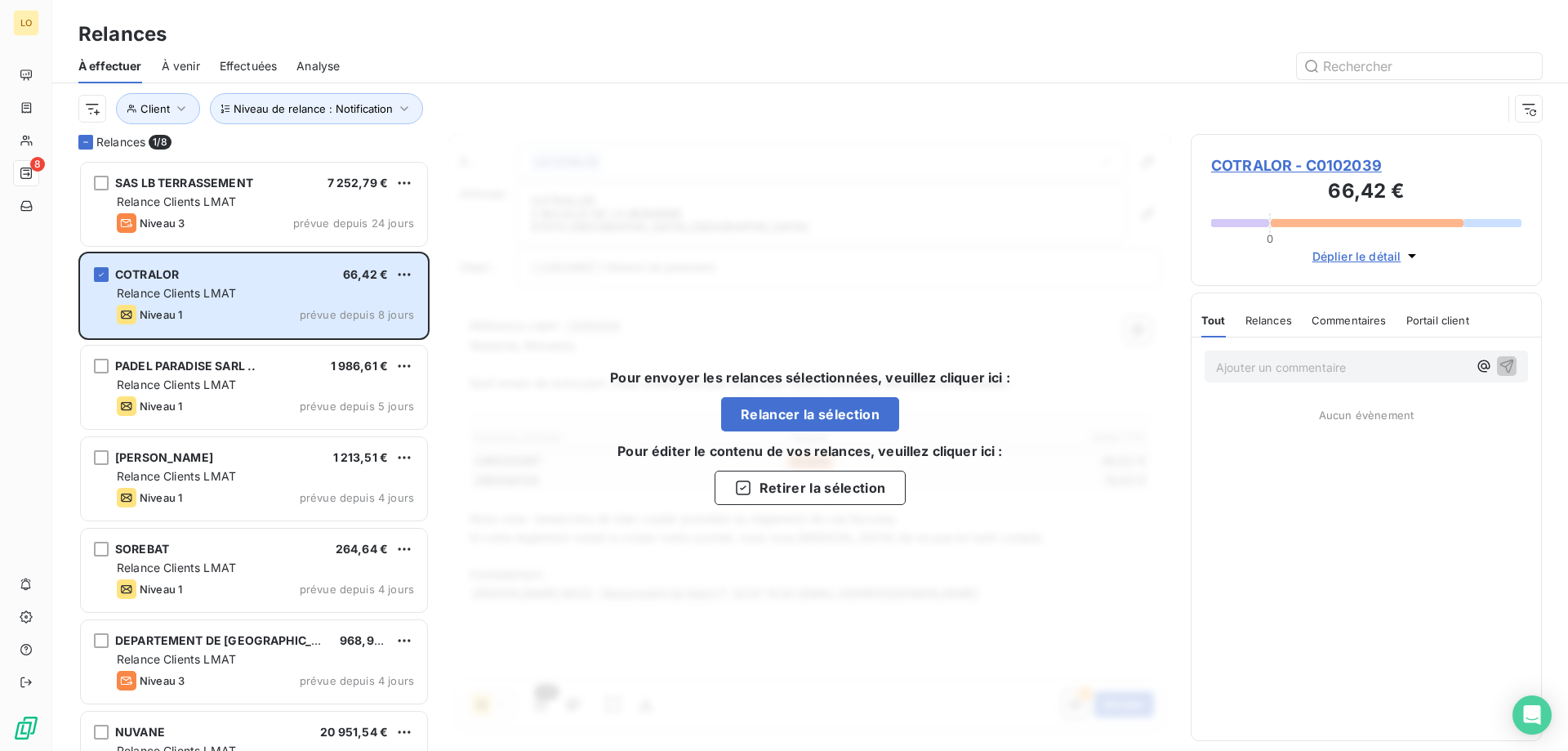
click at [507, 475] on div "Pour envoyer les relances sélectionnées, veuillez cliquer ici : Relancer la sél…" at bounding box center [810, 436] width 722 height 604
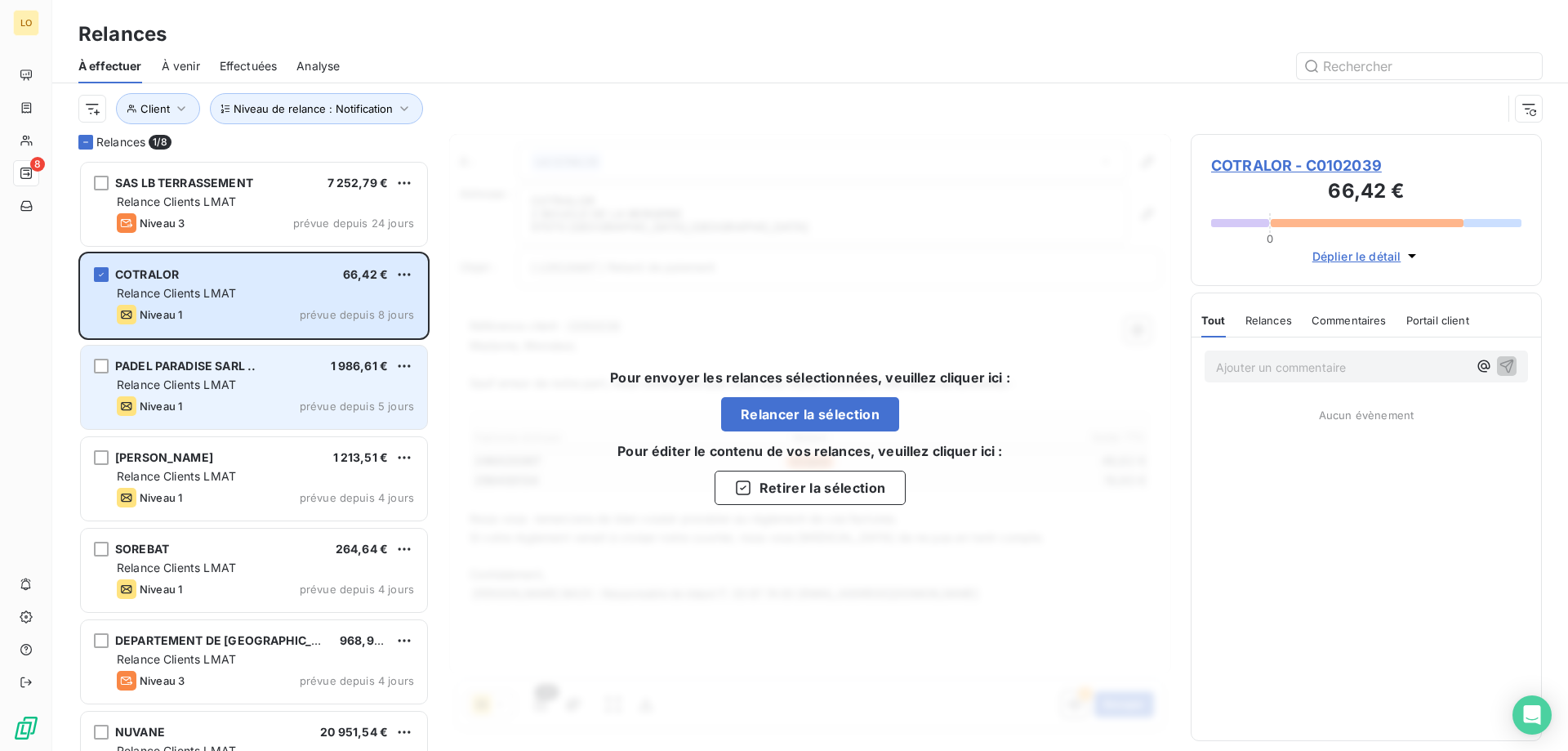
click at [209, 372] on span "PADEL PARADISE SARL .." at bounding box center [186, 365] width 141 height 14
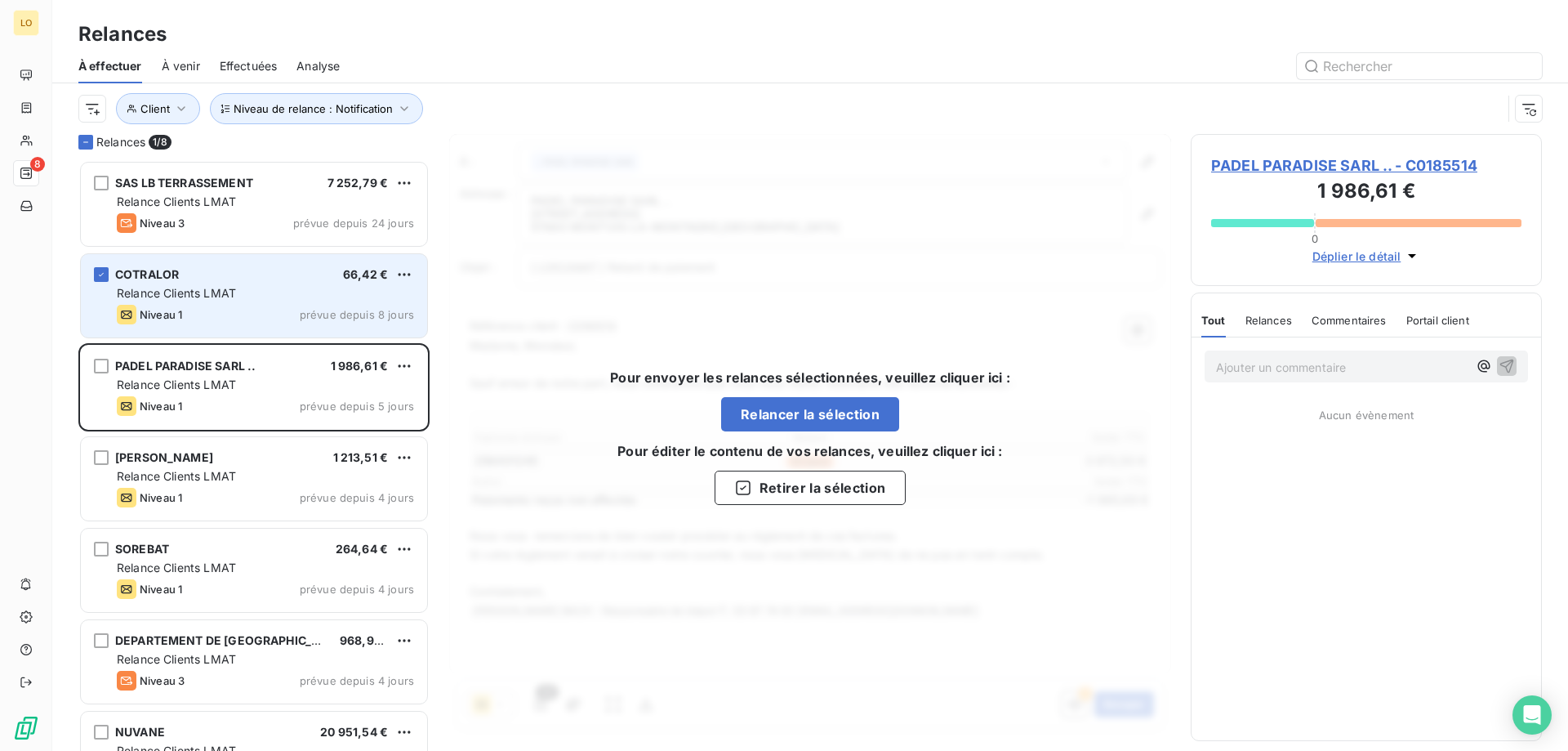
click at [200, 322] on div "Niveau 1 prévue depuis 8 jours" at bounding box center [266, 314] width 297 height 19
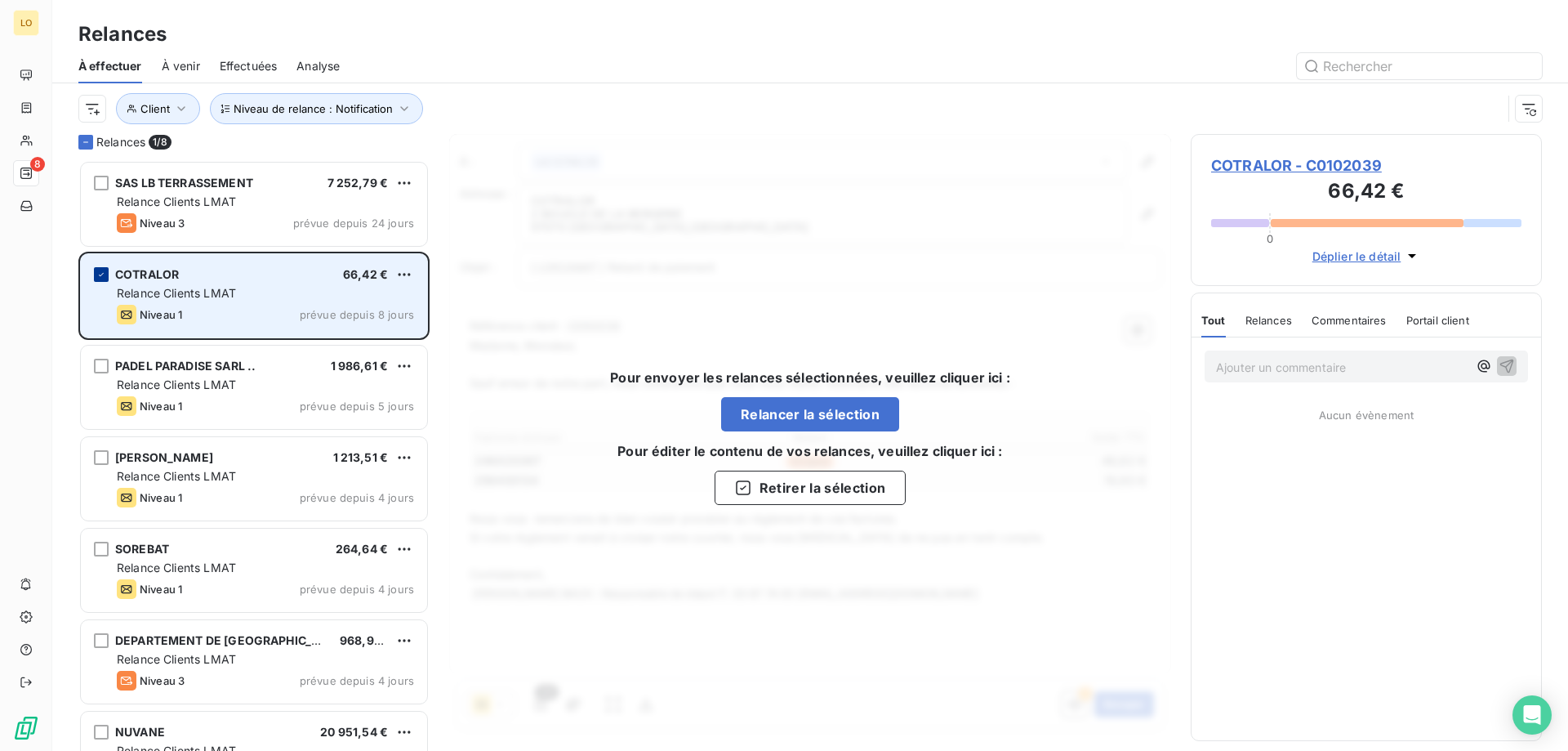
click at [97, 271] on icon "grid" at bounding box center [101, 274] width 10 height 10
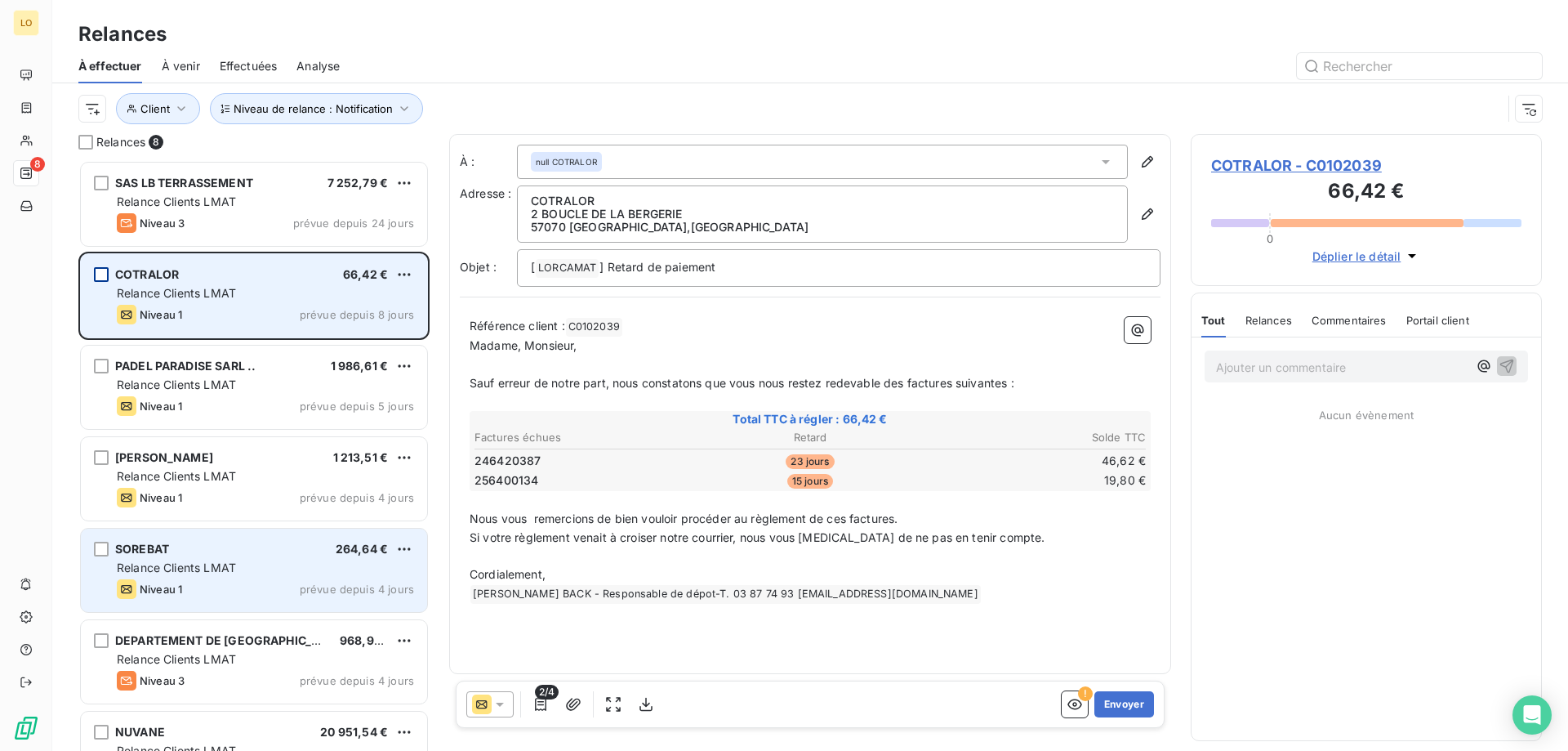
click at [200, 563] on span "Relance Clients LMAT" at bounding box center [177, 568] width 120 height 14
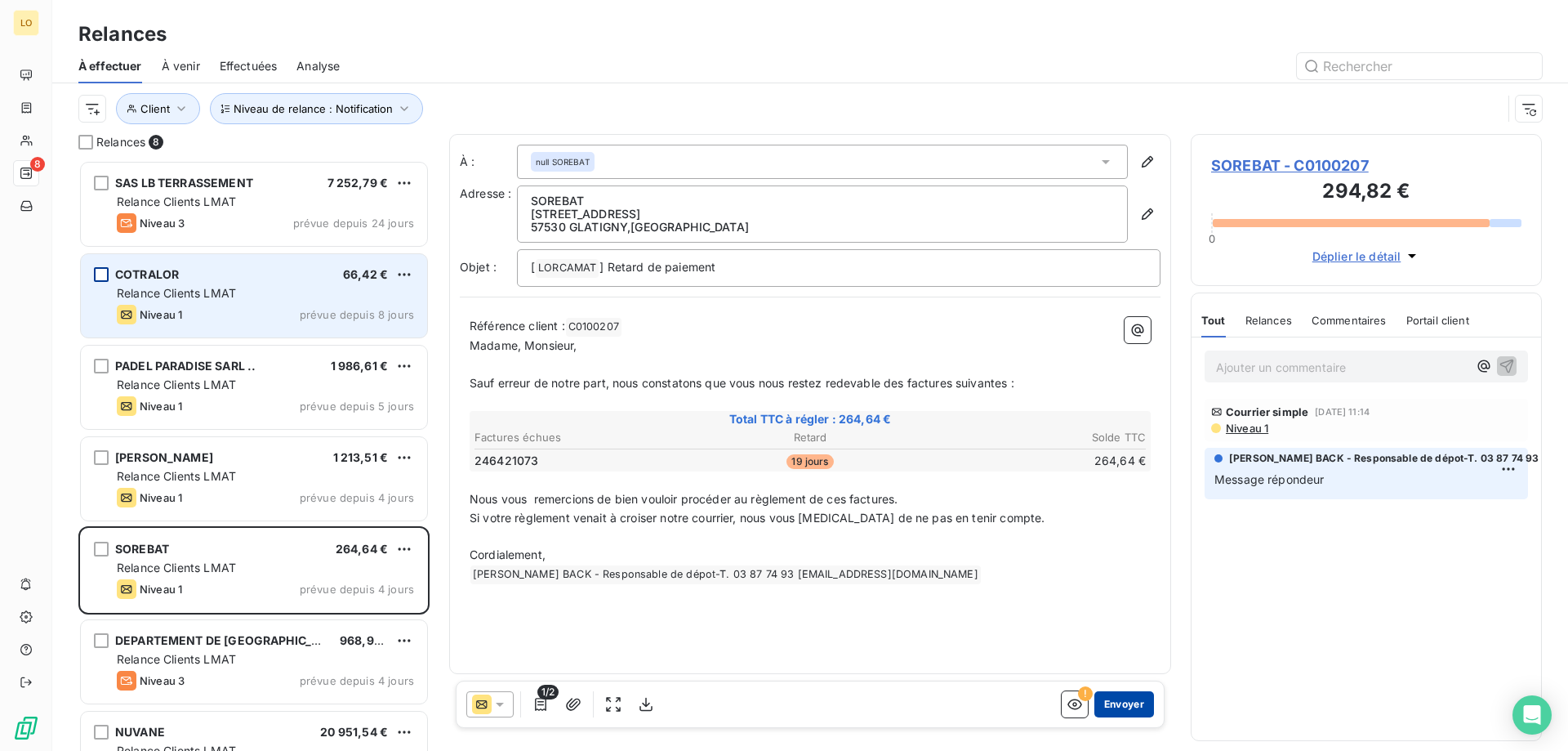
click at [1138, 710] on button "Envoyer" at bounding box center [1125, 704] width 60 height 26
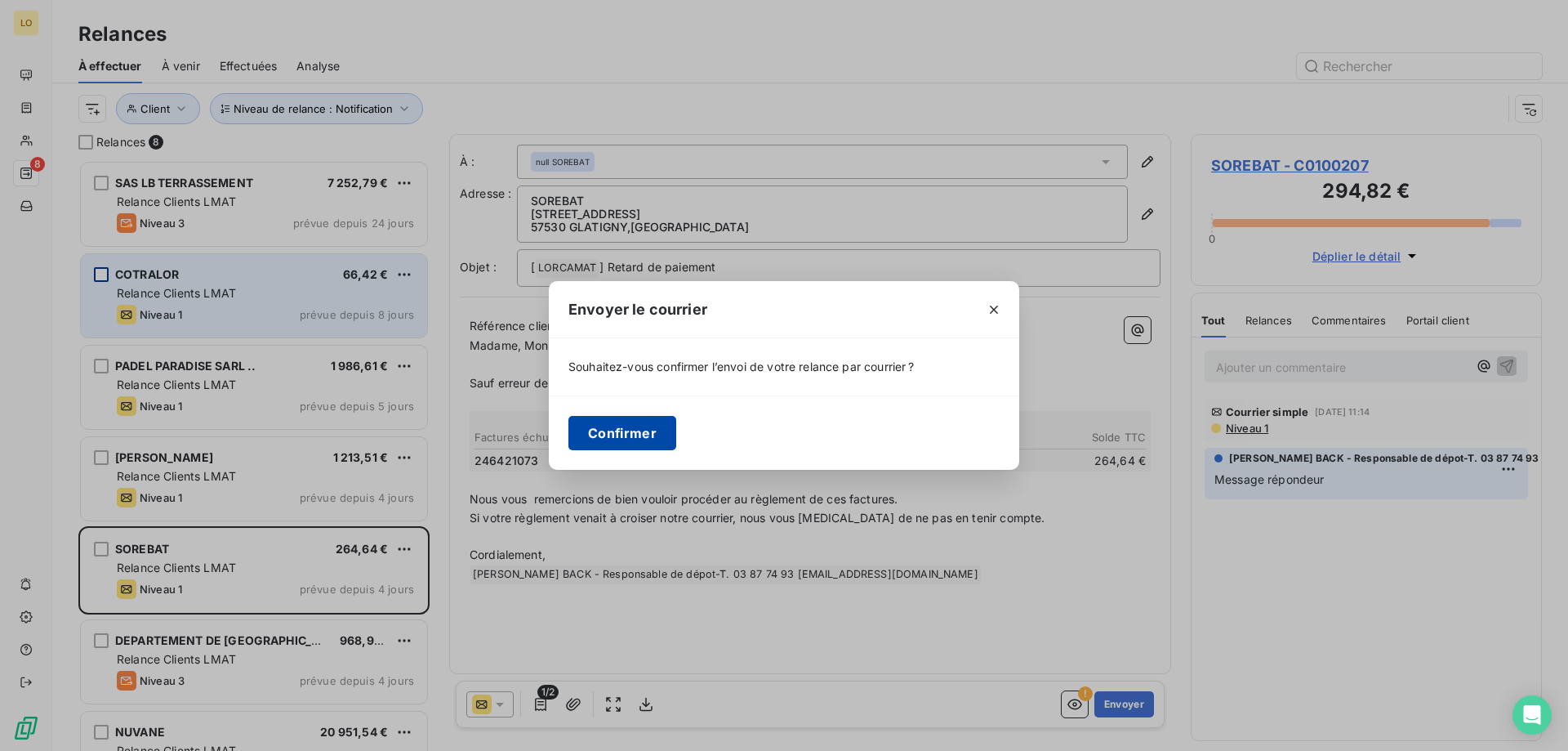
click at [591, 432] on button "Confirmer" at bounding box center [622, 432] width 108 height 34
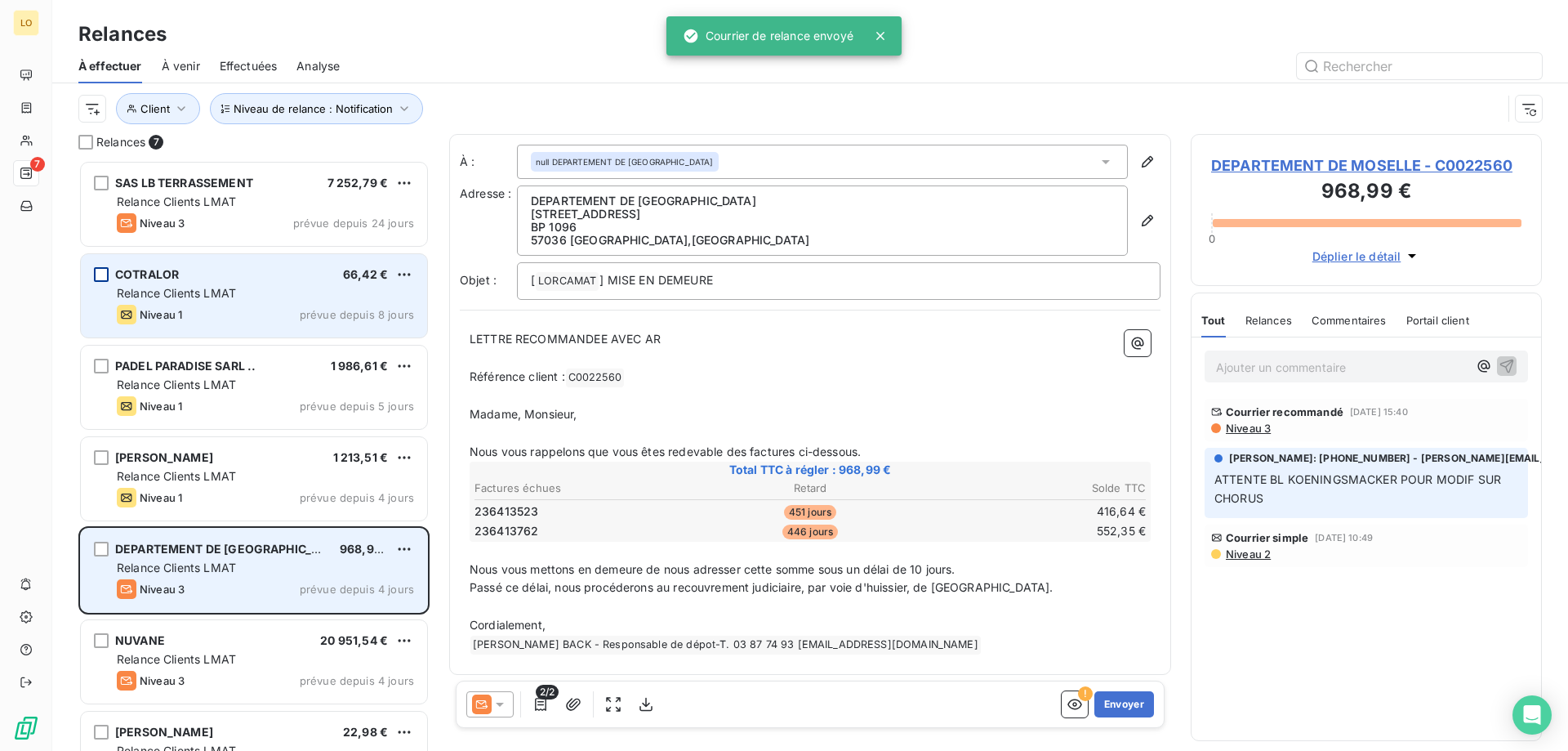
click at [253, 574] on div "Relance Clients LMAT" at bounding box center [266, 568] width 297 height 17
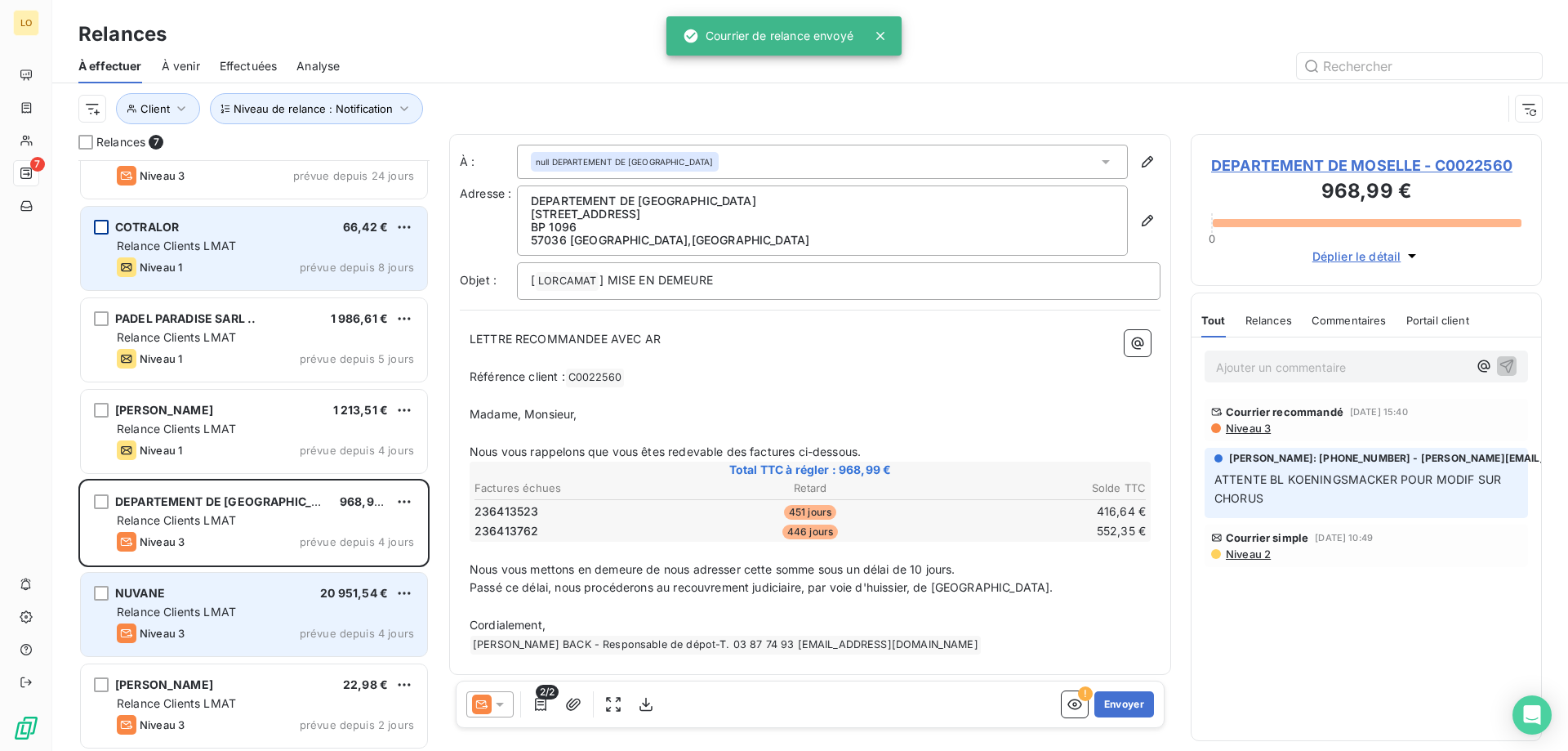
scroll to position [51, 0]
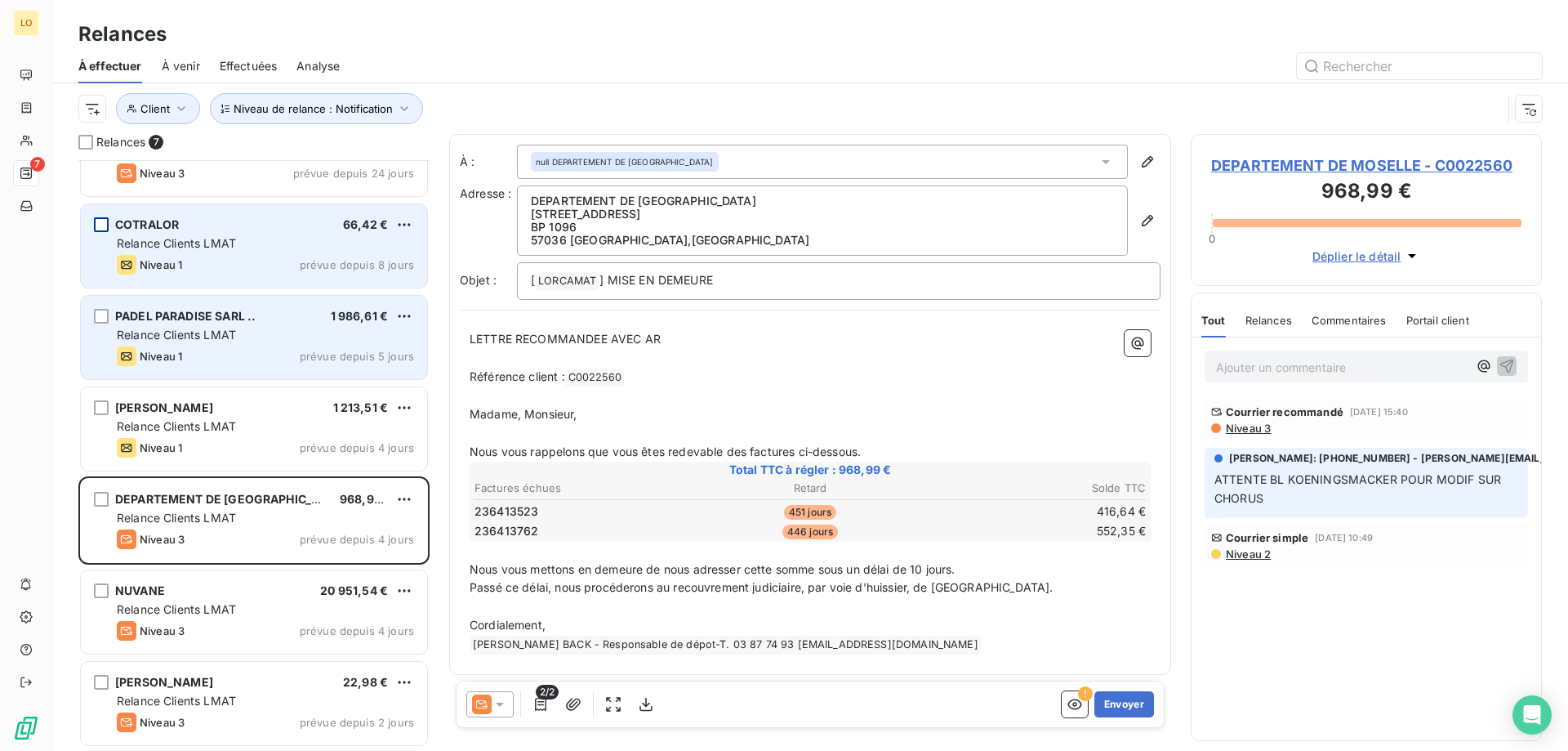
click at [240, 351] on div "Niveau 1 prévue depuis 5 jours" at bounding box center [266, 357] width 297 height 19
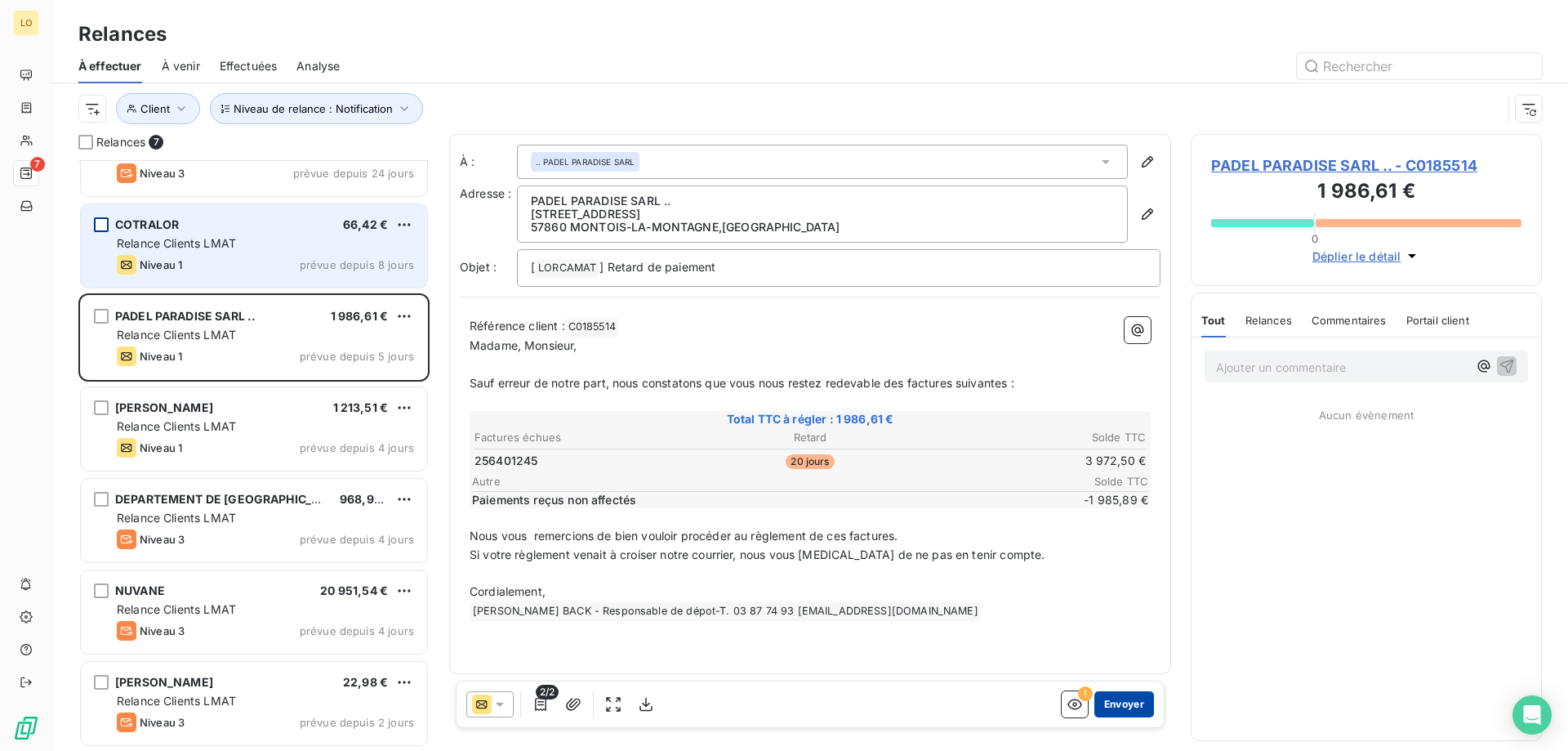
click at [1129, 701] on button "Envoyer" at bounding box center [1125, 704] width 60 height 26
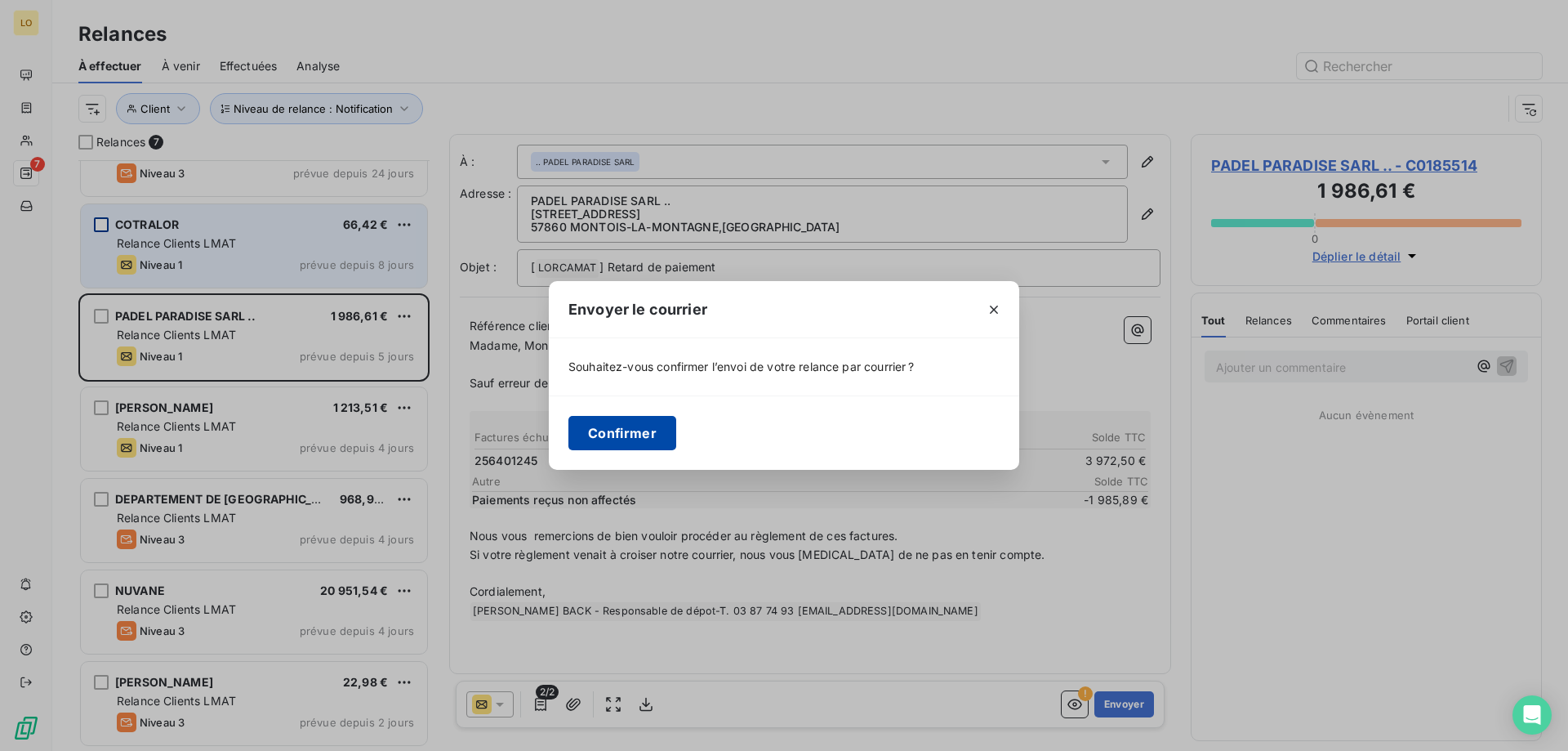
click at [594, 436] on button "Confirmer" at bounding box center [622, 432] width 108 height 34
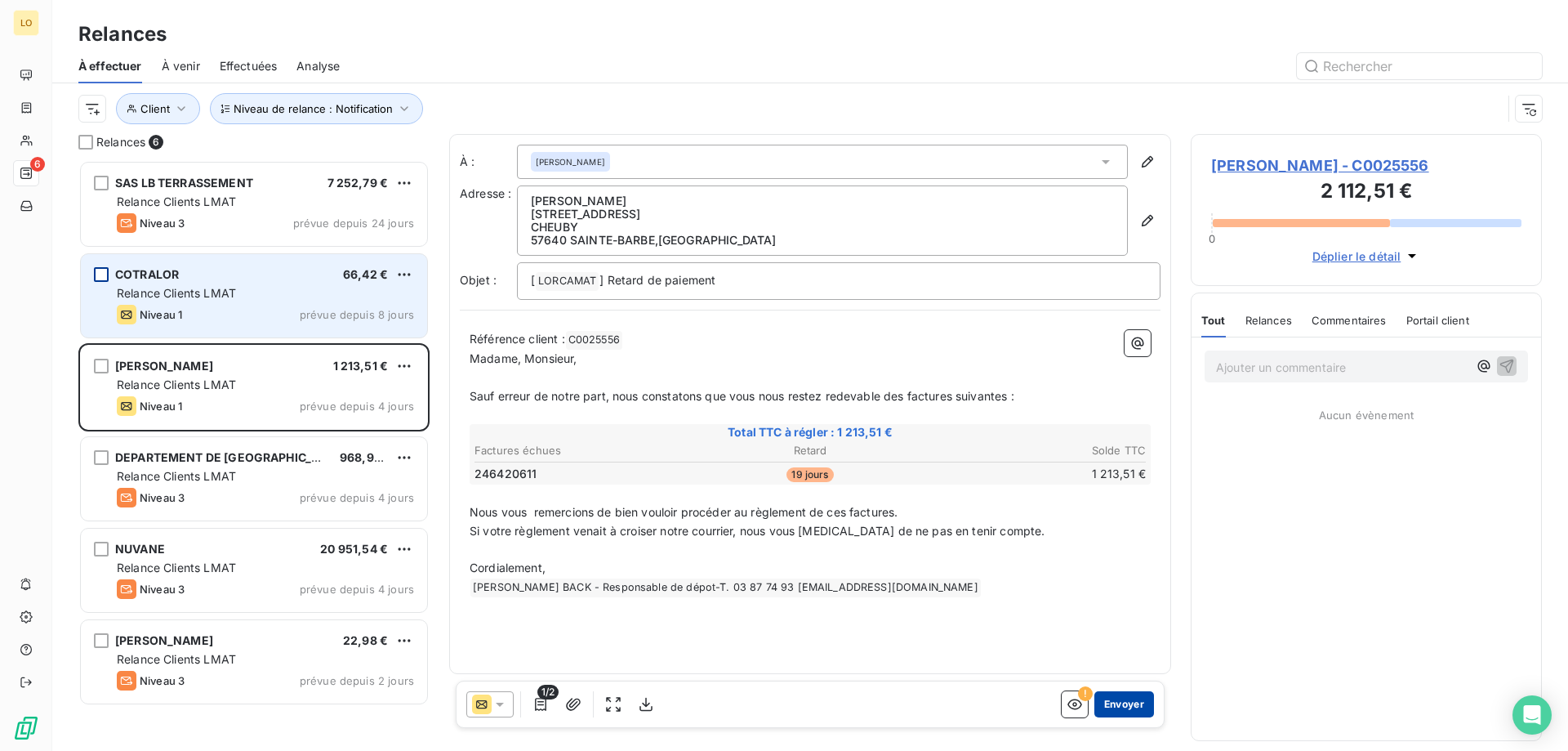
click at [1126, 707] on button "Envoyer" at bounding box center [1125, 704] width 60 height 26
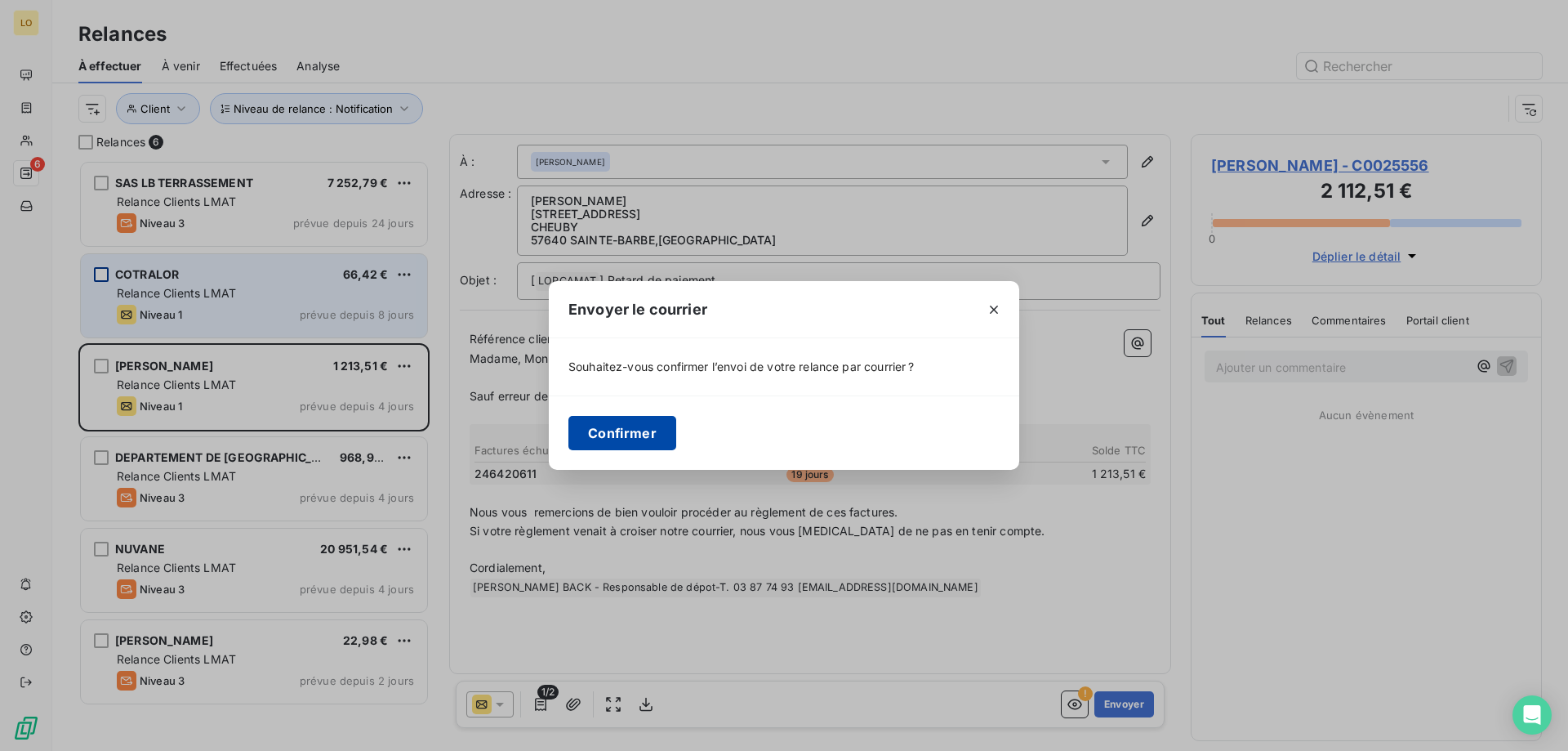
click at [594, 424] on button "Confirmer" at bounding box center [622, 432] width 108 height 34
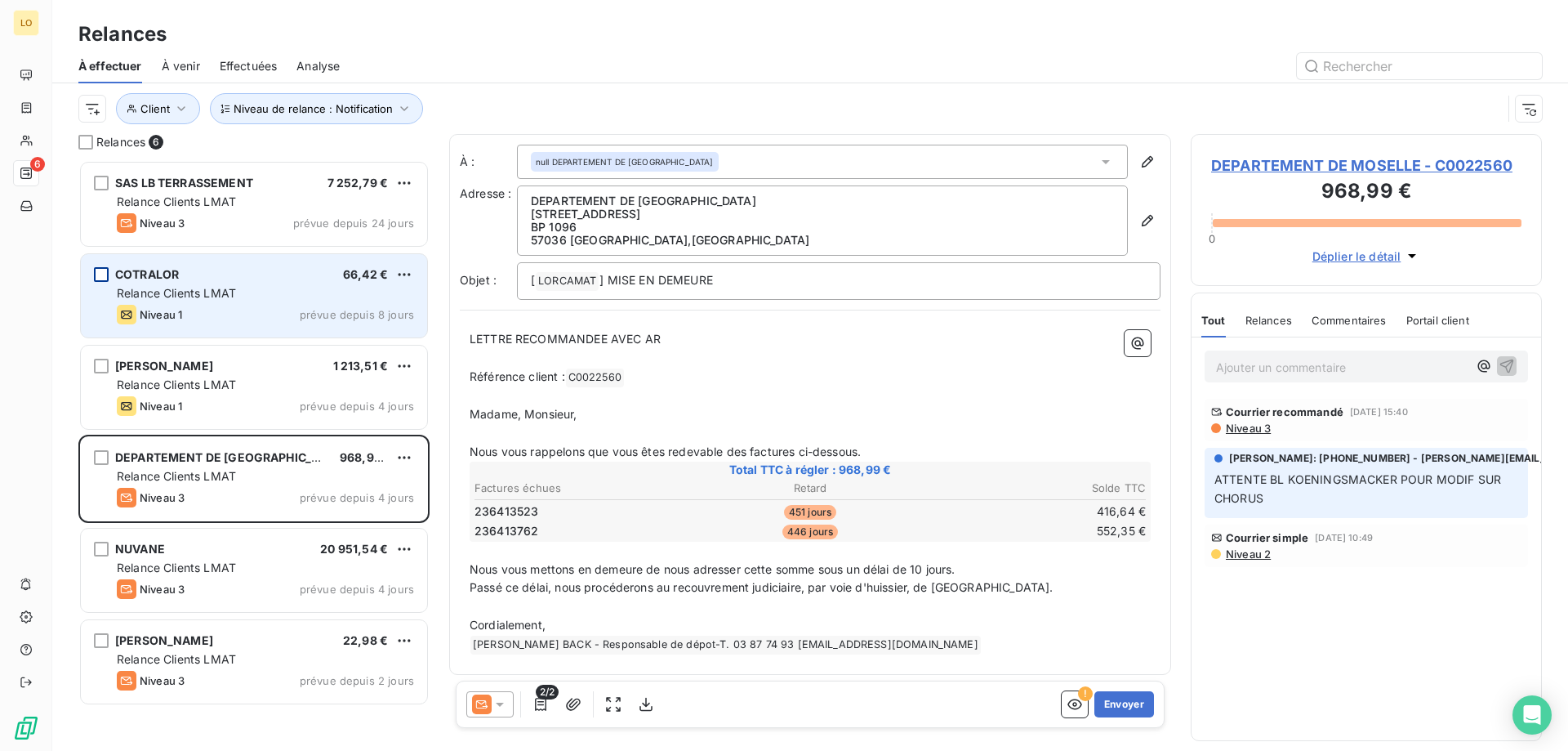
click at [283, 316] on div "Niveau 1 prévue depuis 8 jours" at bounding box center [266, 314] width 297 height 19
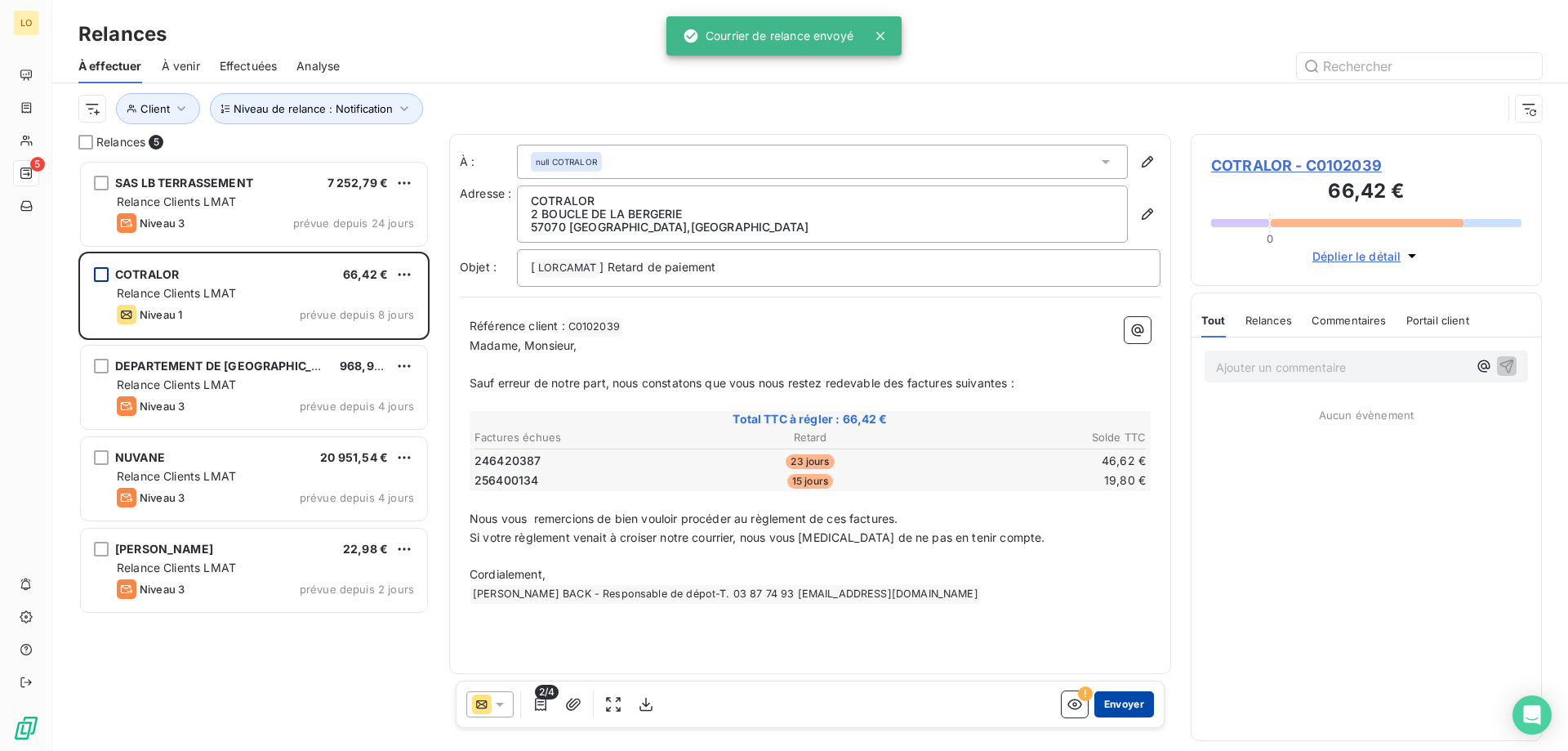
click at [1142, 703] on button "Envoyer" at bounding box center [1125, 704] width 60 height 26
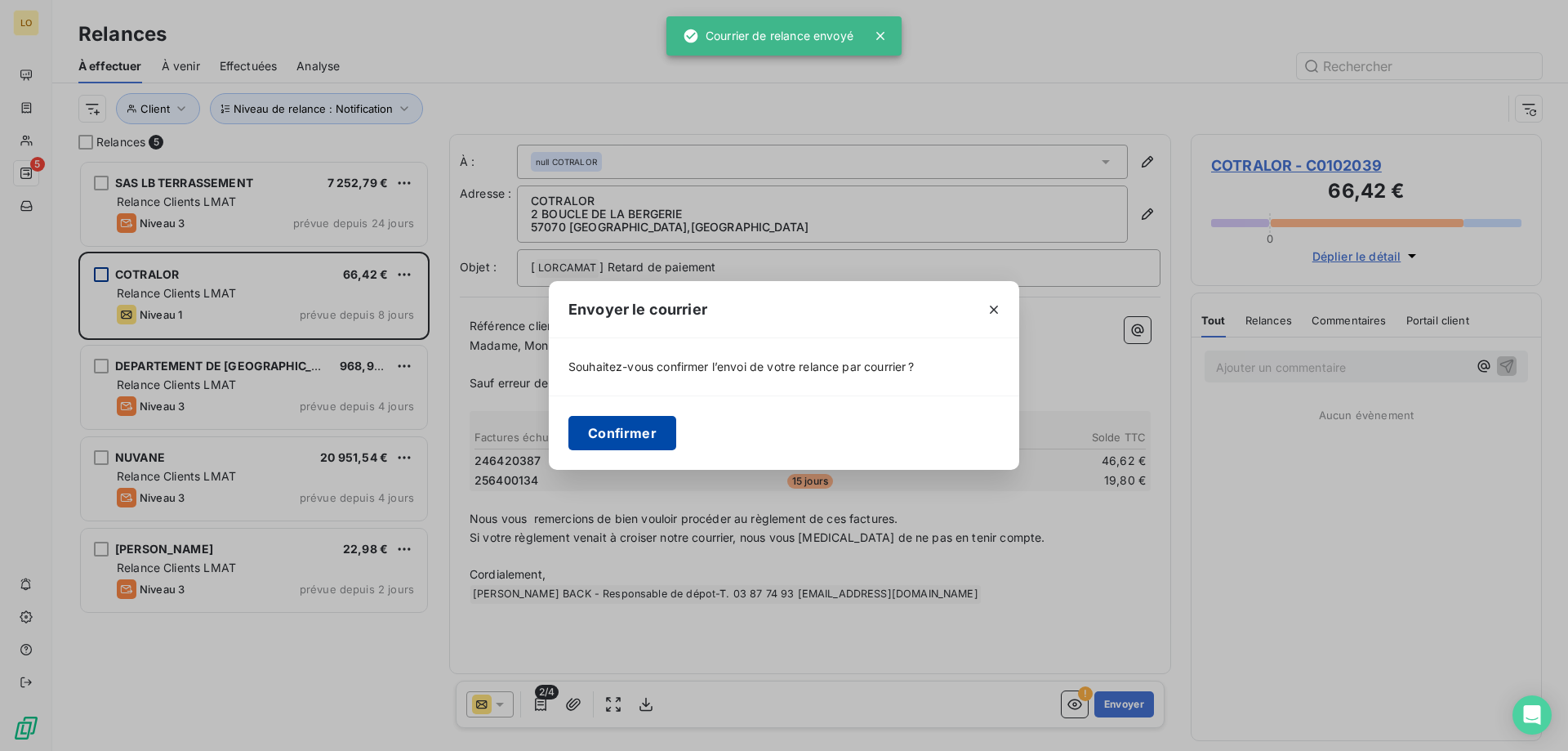
click at [620, 432] on button "Confirmer" at bounding box center [622, 432] width 108 height 34
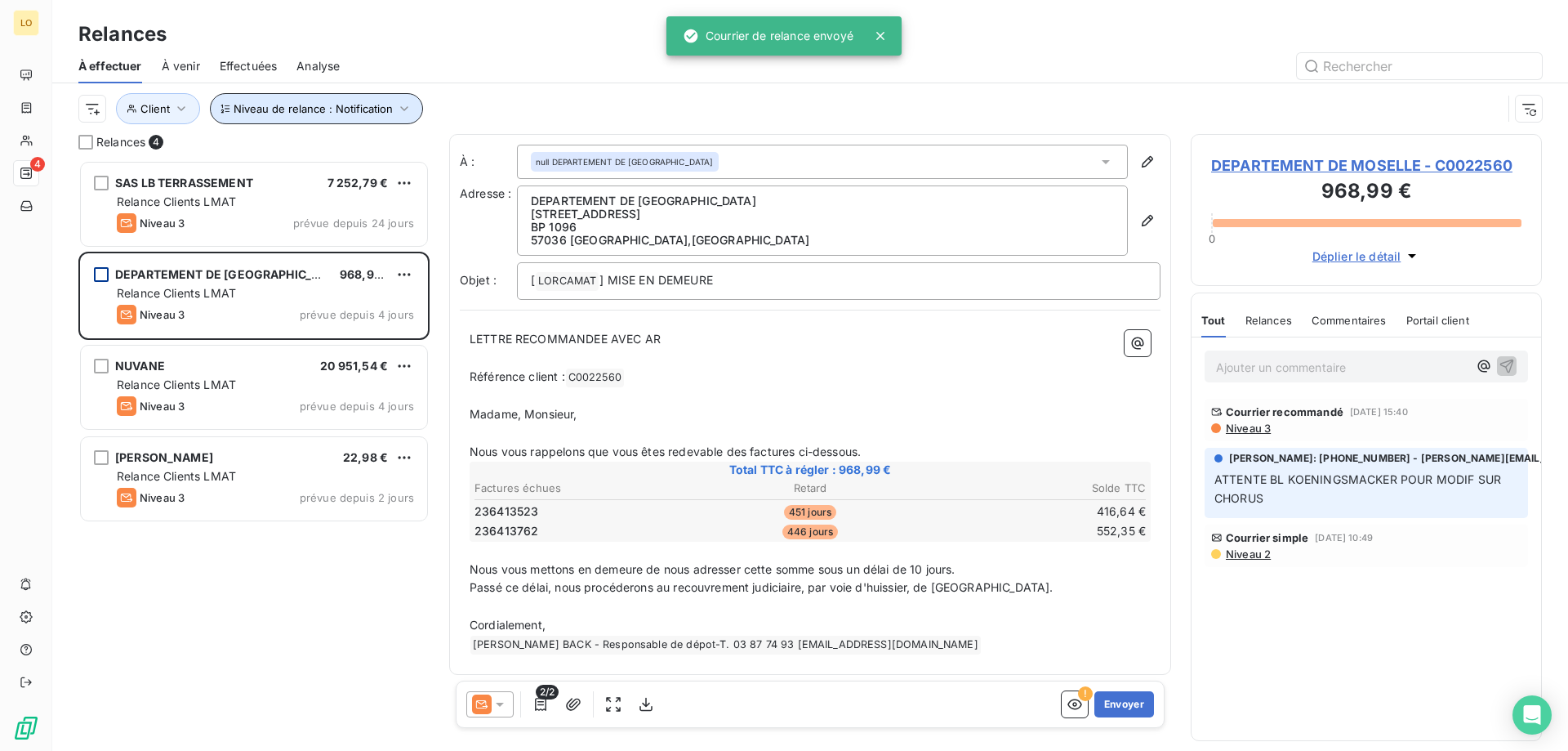
click at [386, 108] on span "Niveau de relance : Notification" at bounding box center [312, 108] width 159 height 13
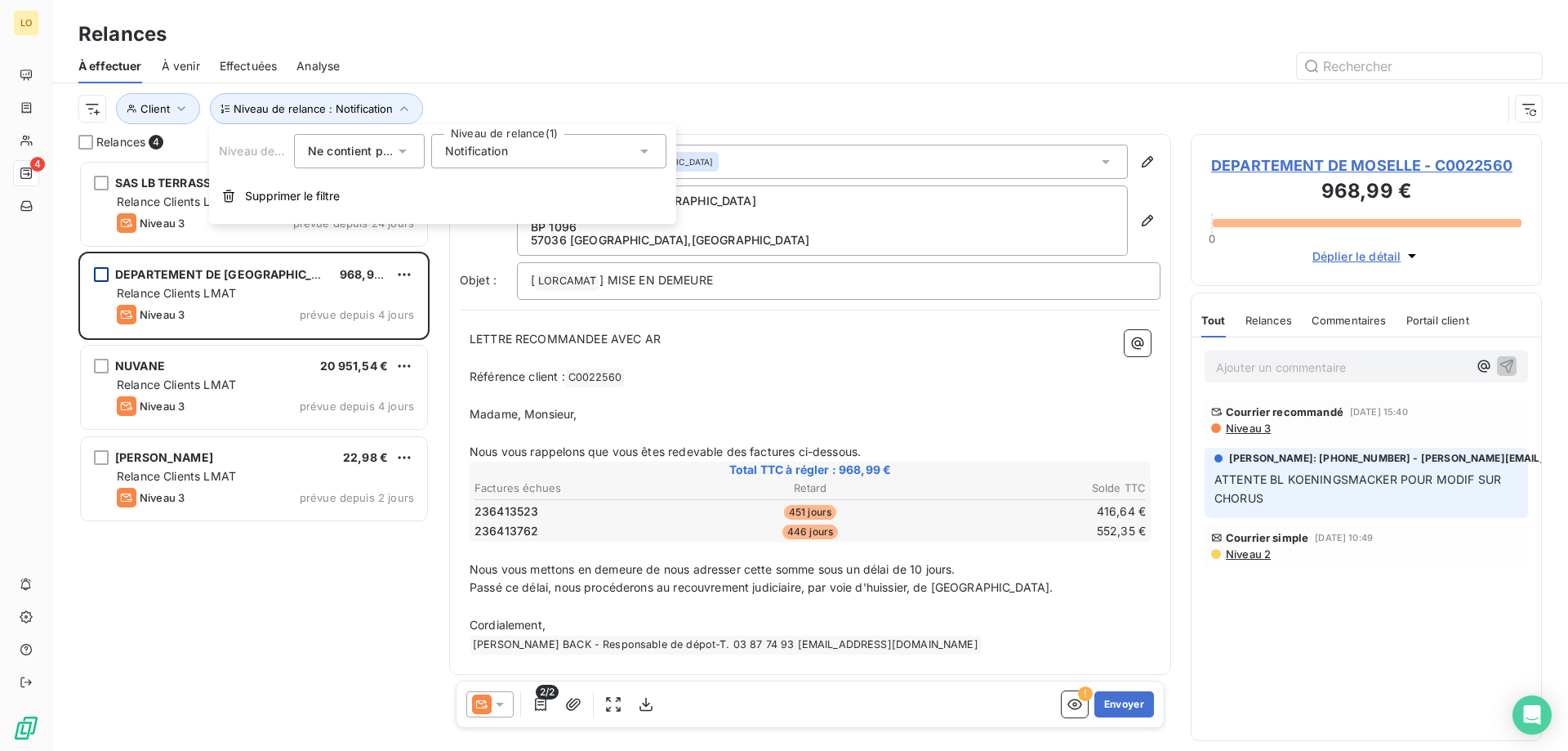
click at [553, 154] on div "Notification" at bounding box center [548, 151] width 235 height 34
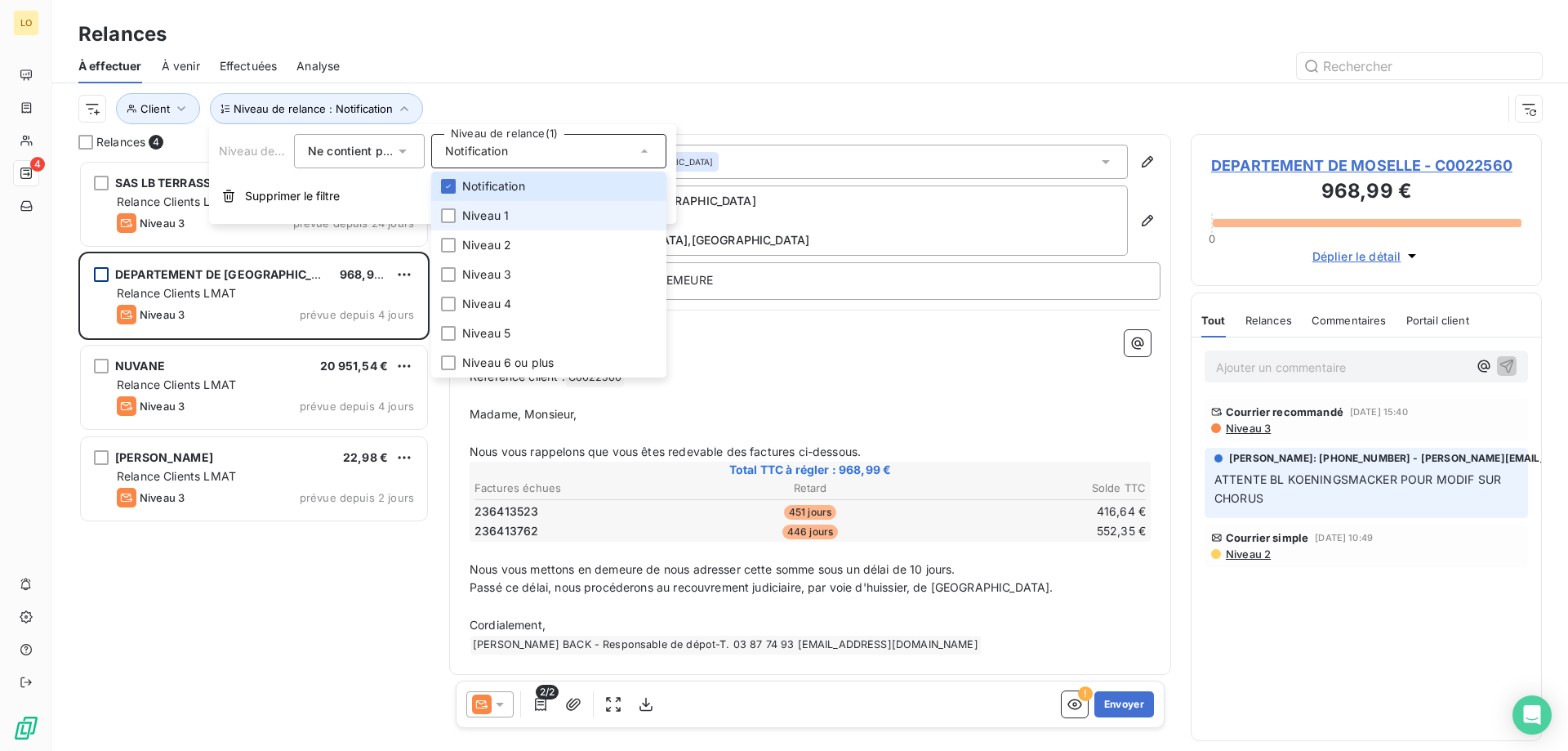
click at [511, 219] on li "Niveau 1" at bounding box center [548, 215] width 235 height 29
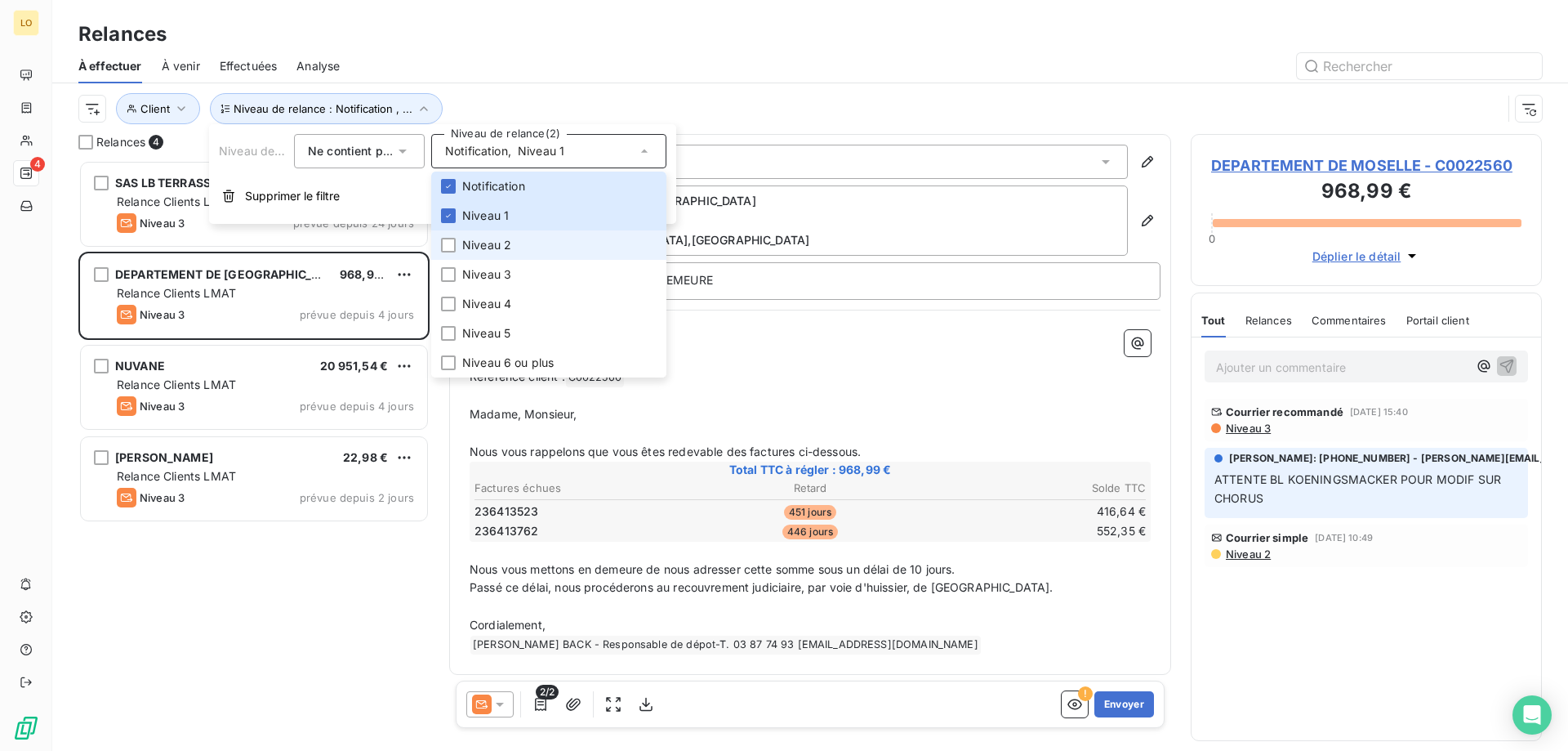
scroll to position [578, 339]
drag, startPoint x: 506, startPoint y: 244, endPoint x: 503, endPoint y: 254, distance: 10.4
click at [505, 245] on span "Niveau 2" at bounding box center [487, 245] width 49 height 17
click at [420, 524] on div "MATOT BENOIT 22,98 € Relance Clients LMAT Niveau 3 prévue depuis 2 jours" at bounding box center [253, 481] width 351 height 92
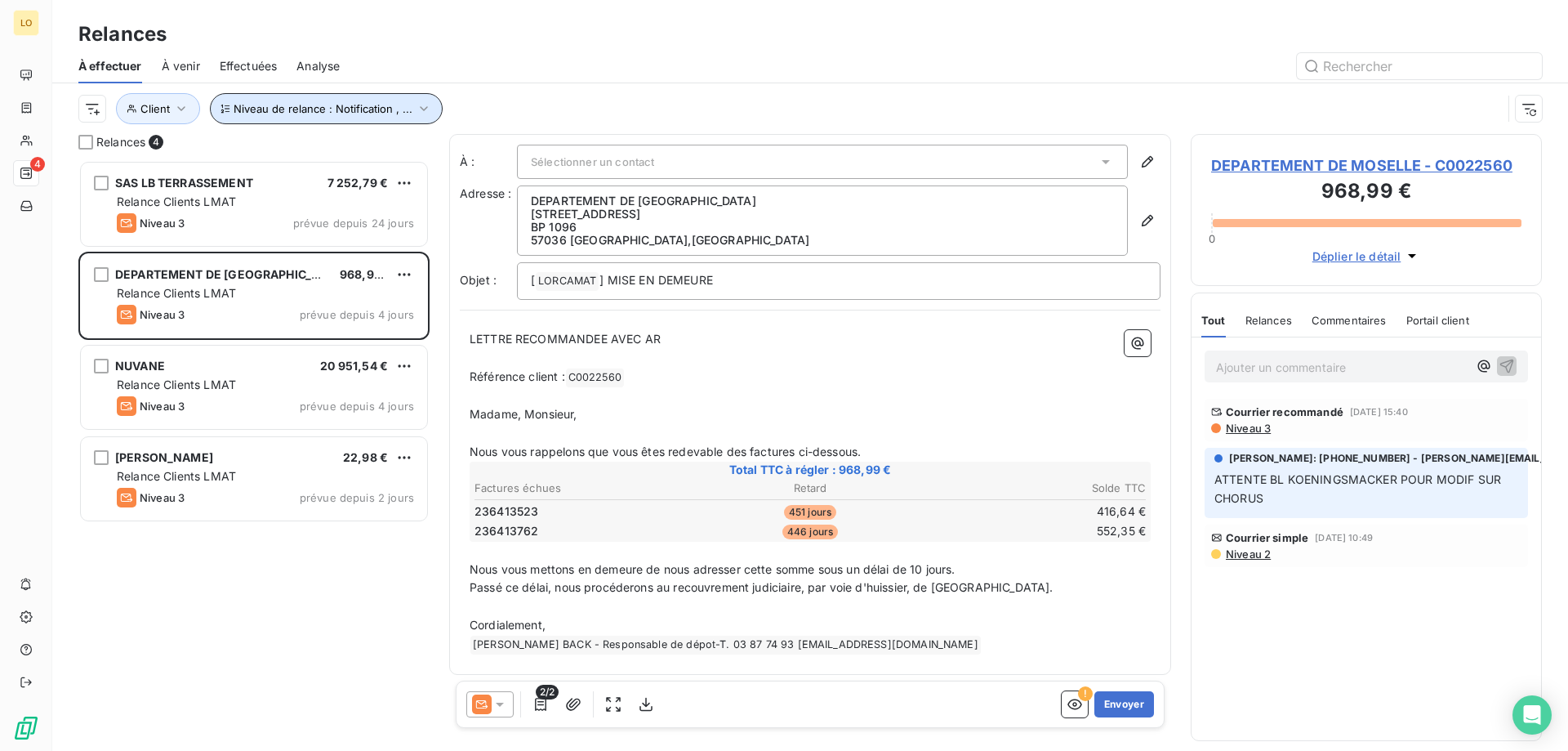
click at [371, 98] on button "Niveau de relance : Notification , ..." at bounding box center [326, 108] width 233 height 31
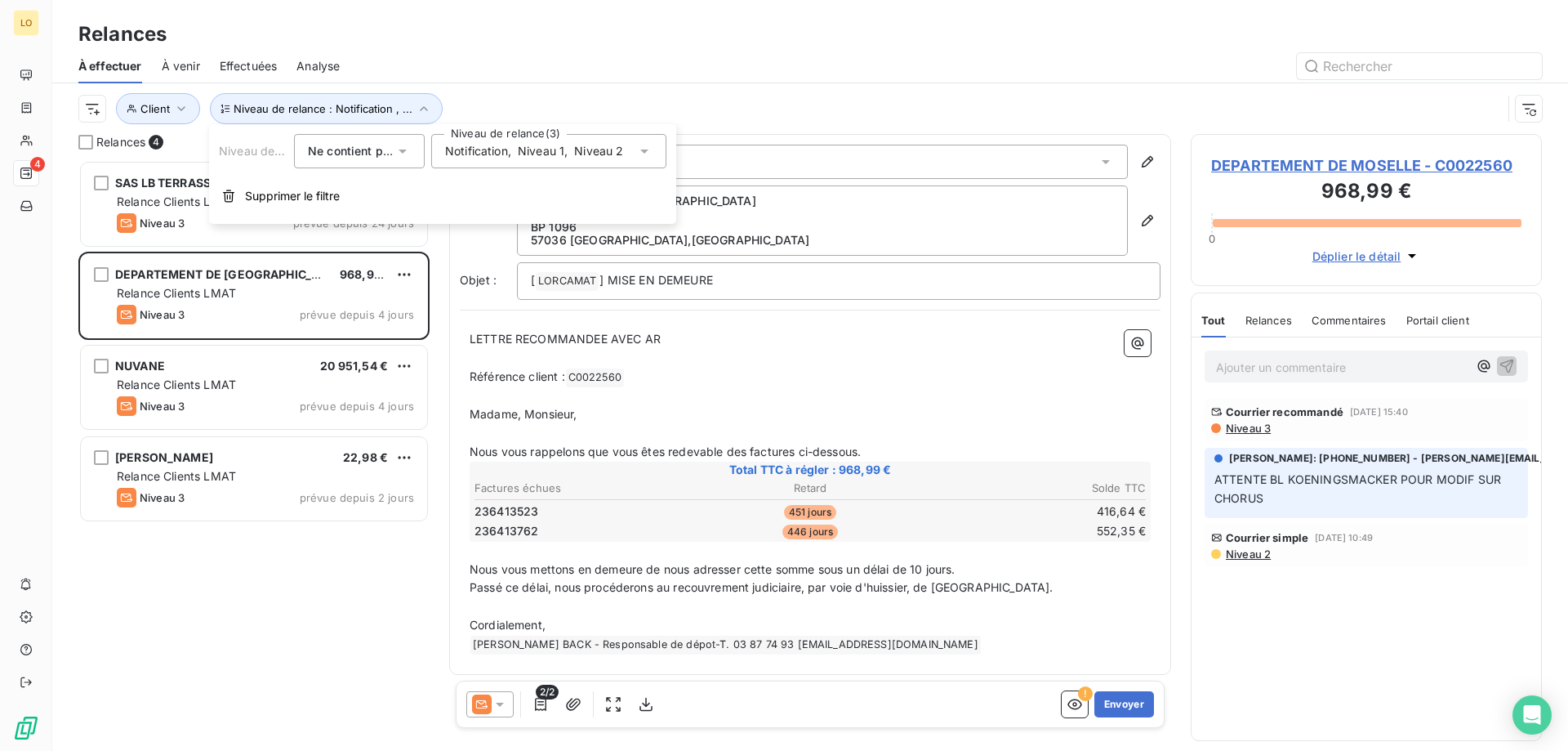
click at [467, 158] on span "Notification" at bounding box center [476, 151] width 62 height 17
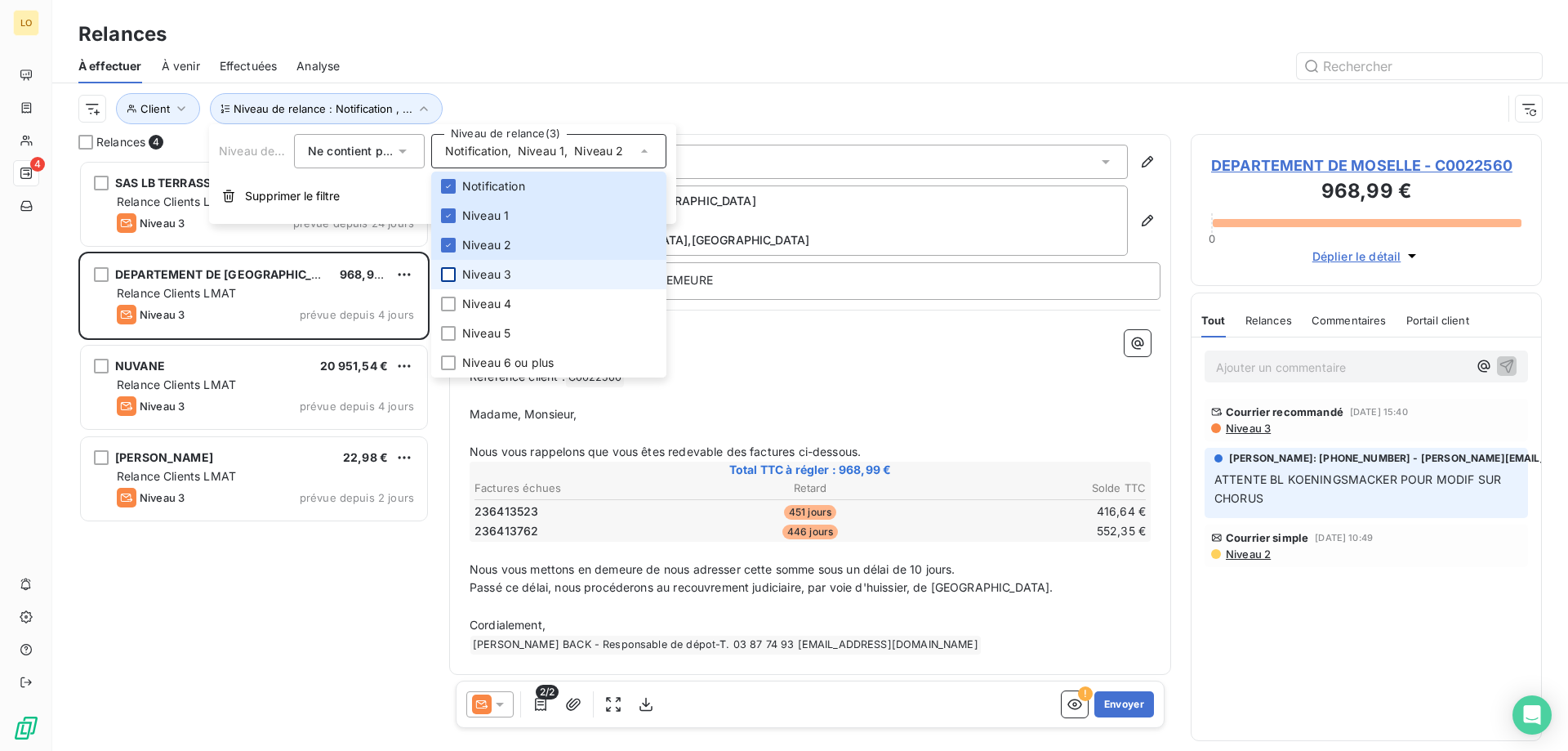
click at [451, 276] on div at bounding box center [448, 275] width 15 height 15
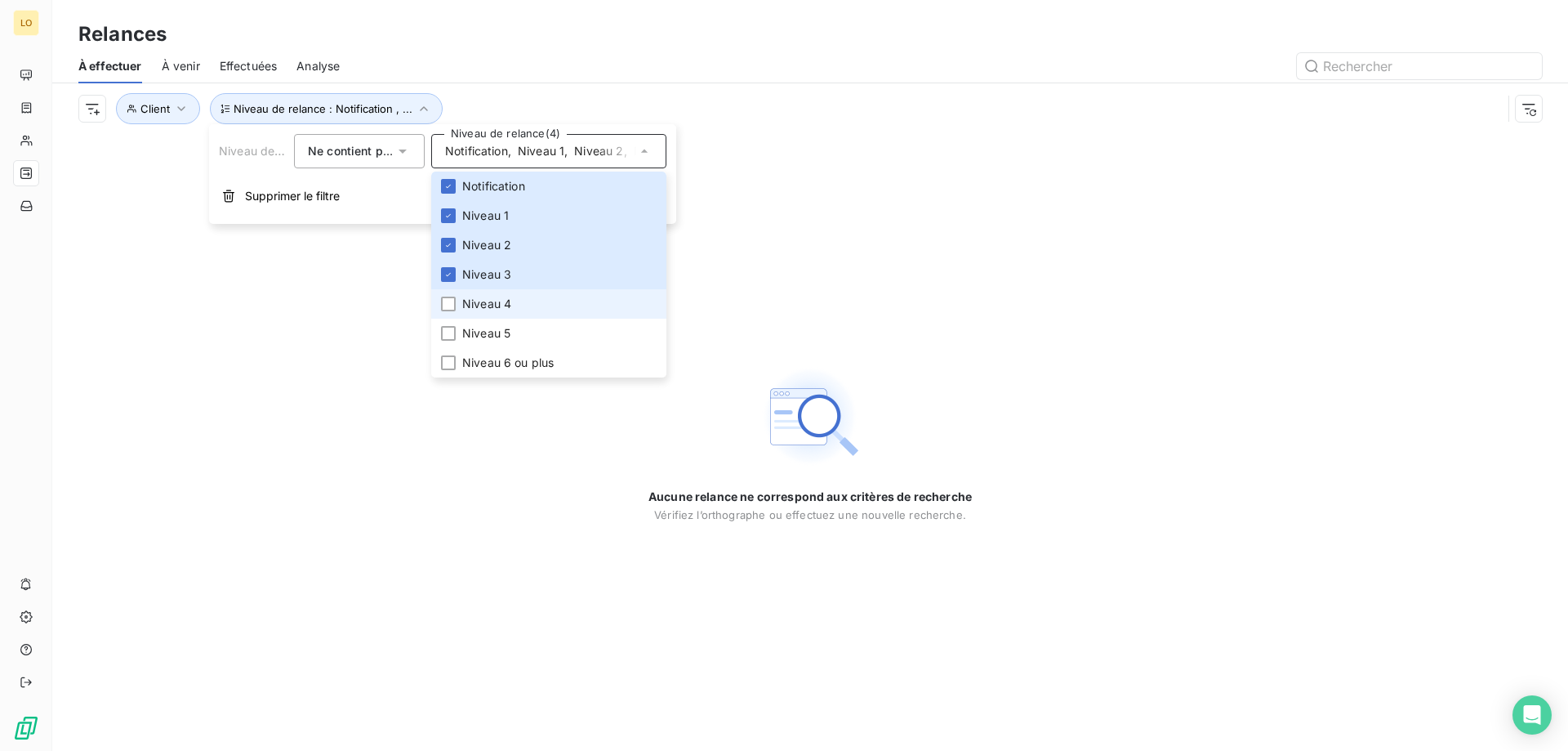
click at [458, 305] on li "Niveau 4" at bounding box center [548, 304] width 235 height 29
click at [446, 333] on div at bounding box center [448, 333] width 15 height 15
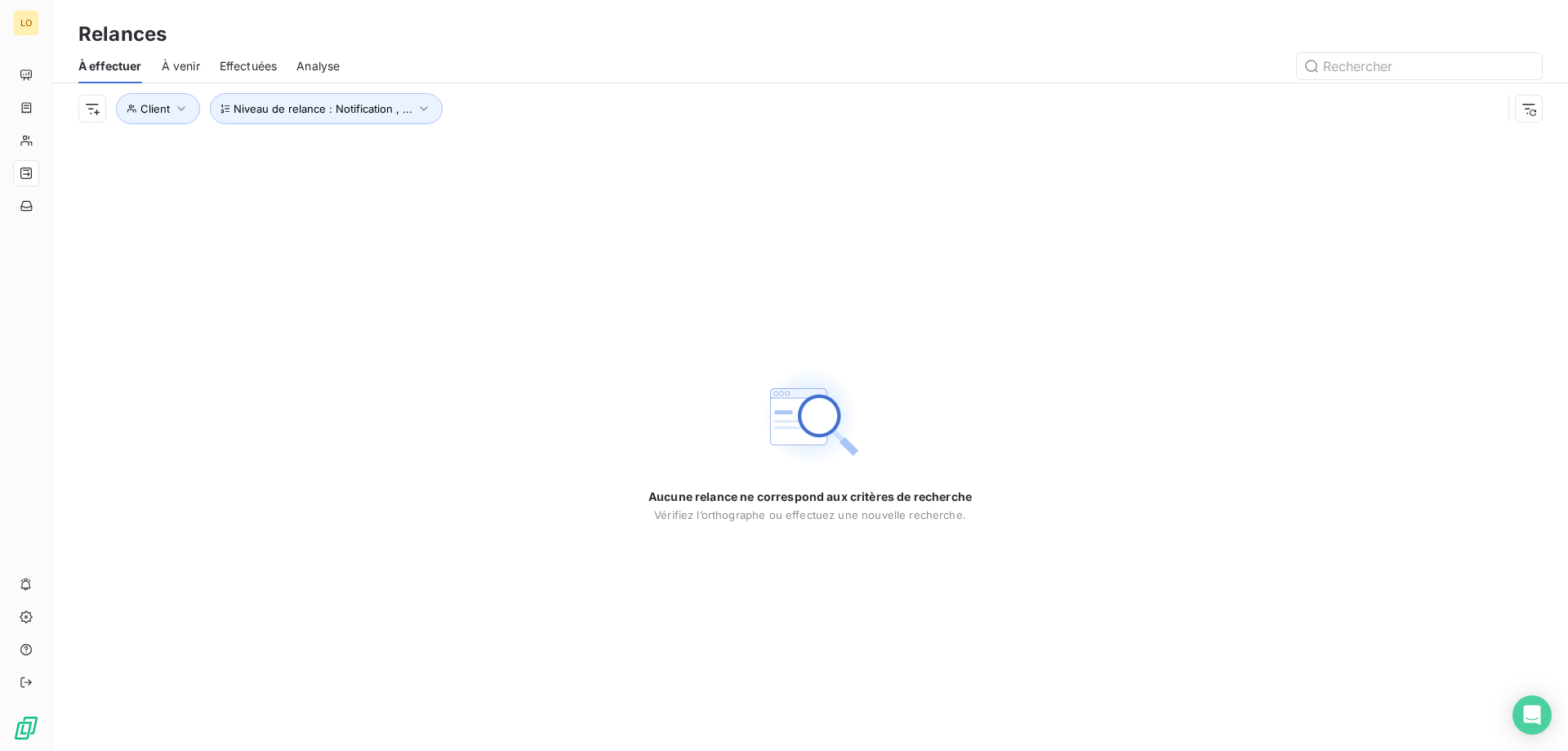
click at [341, 549] on div "Aucune relance ne correspond aux critères de recherche Vérifiez l’orthographe o…" at bounding box center [810, 442] width 1516 height 617
click at [546, 148] on div "Aucune relance ne correspond aux critères de recherche Vérifiez l’orthographe o…" at bounding box center [810, 442] width 1516 height 617
click at [435, 111] on button "Niveau de relance : Notification , ..." at bounding box center [326, 108] width 233 height 31
click at [414, 150] on div "Ne contient pas is_not" at bounding box center [359, 151] width 131 height 34
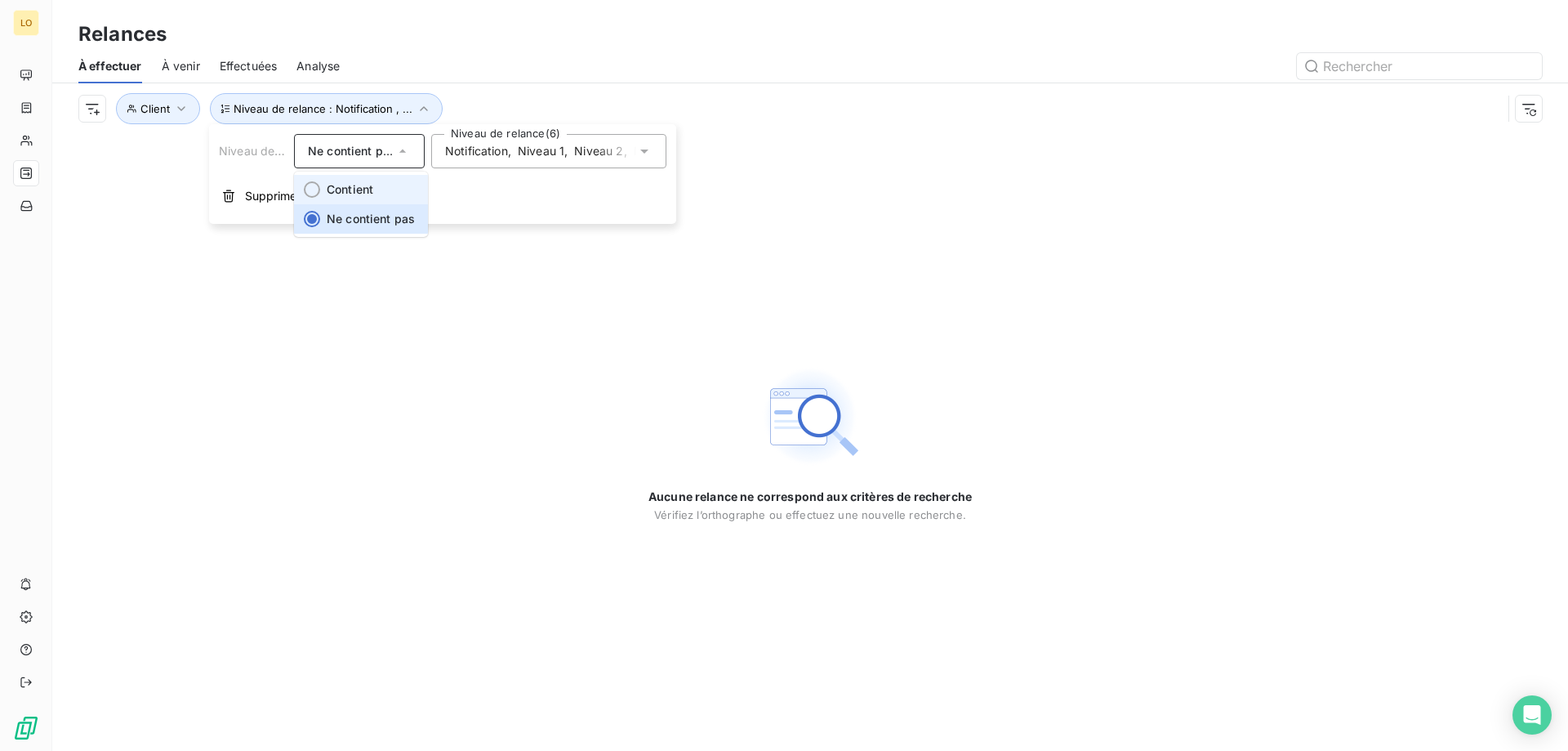
click at [388, 181] on li "Contient" at bounding box center [361, 189] width 134 height 29
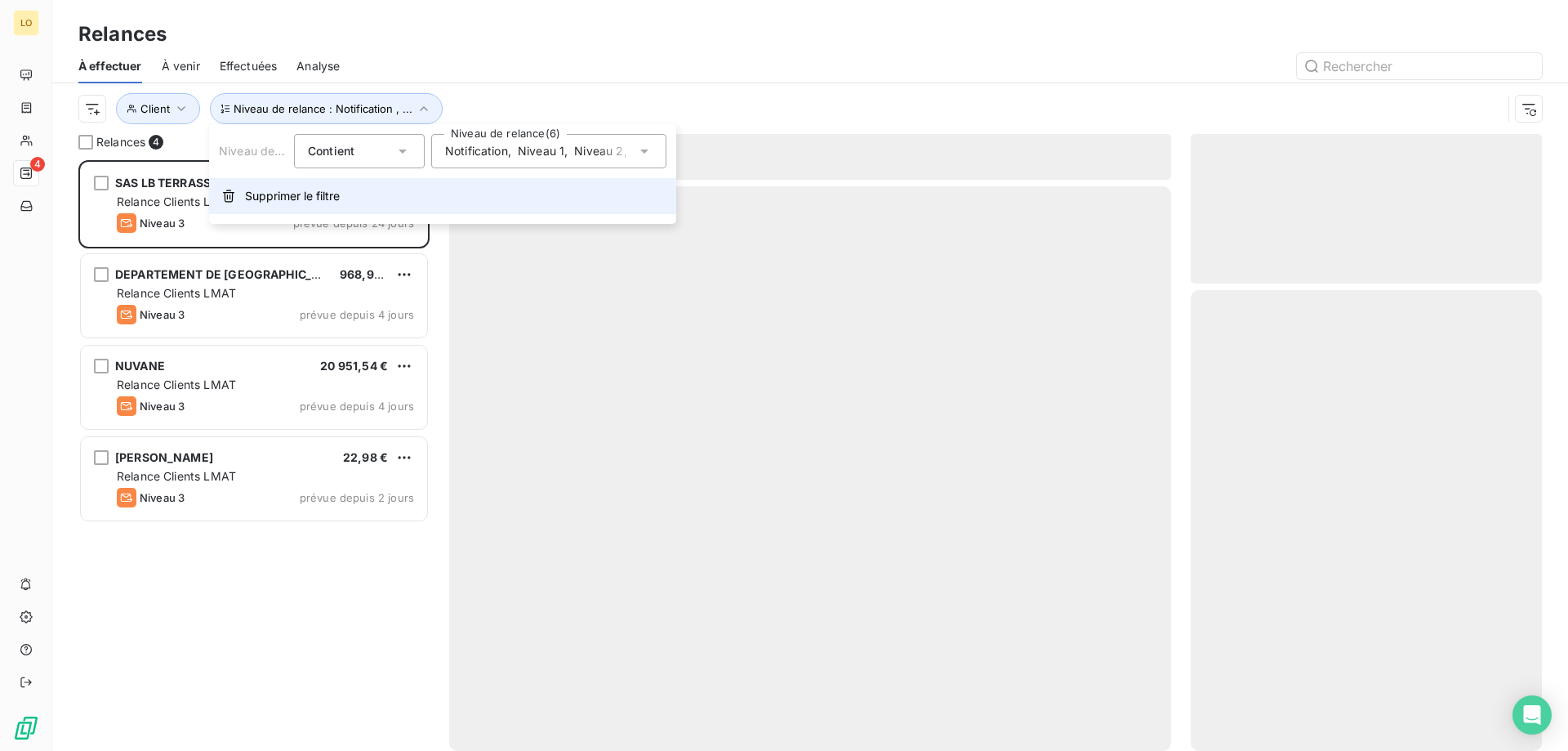
scroll to position [578, 339]
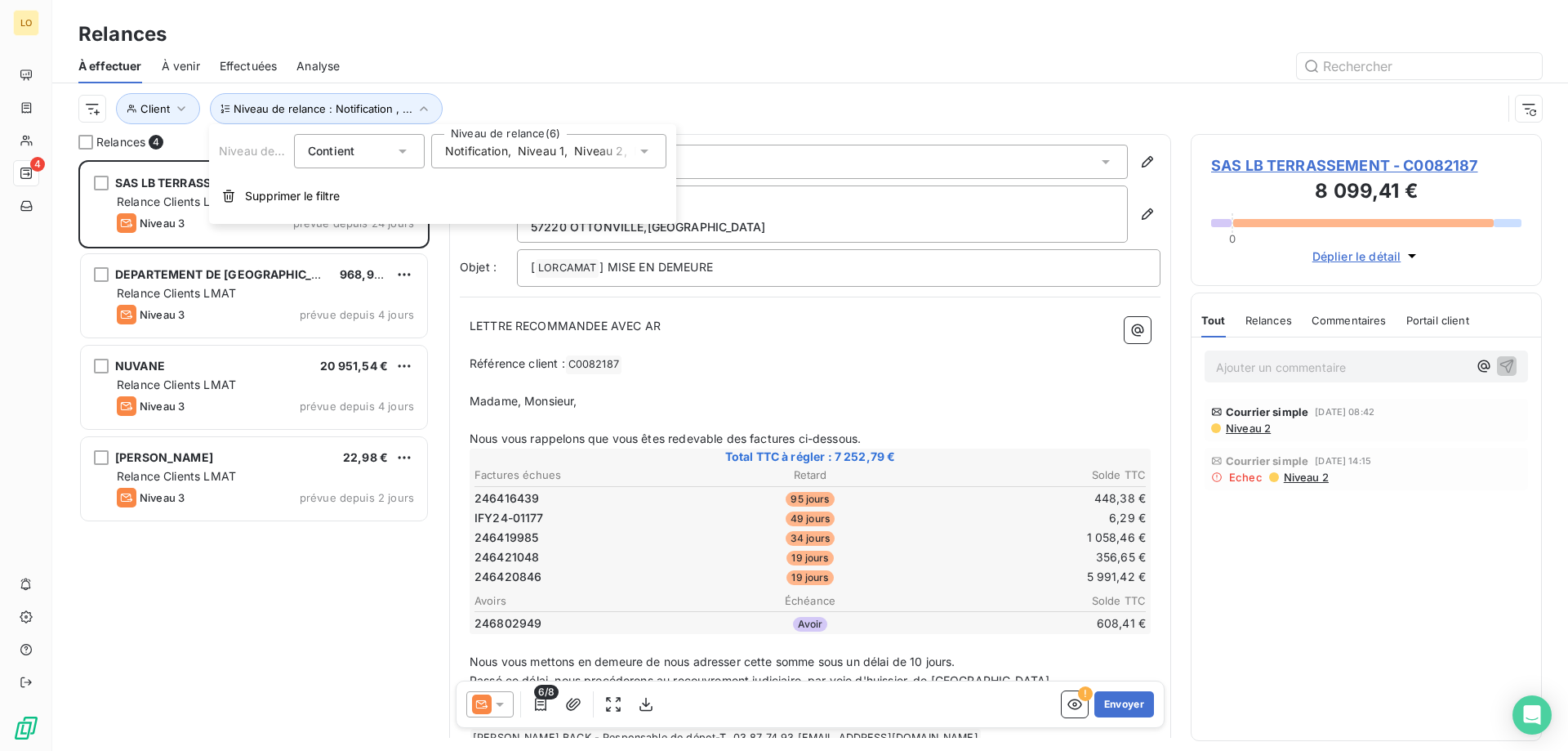
click at [336, 630] on div "SAS LB TERRASSEMENT 7 252,79 € Relance Clients LMAT Niveau 3 prévue depuis 24 j…" at bounding box center [253, 455] width 351 height 591
